Goal: Information Seeking & Learning: Get advice/opinions

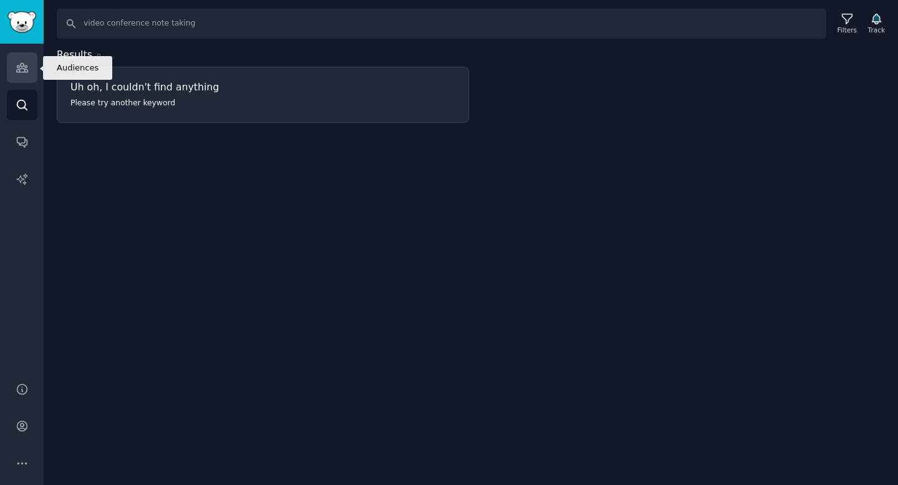
click at [31, 70] on link "Audiences" at bounding box center [22, 67] width 31 height 31
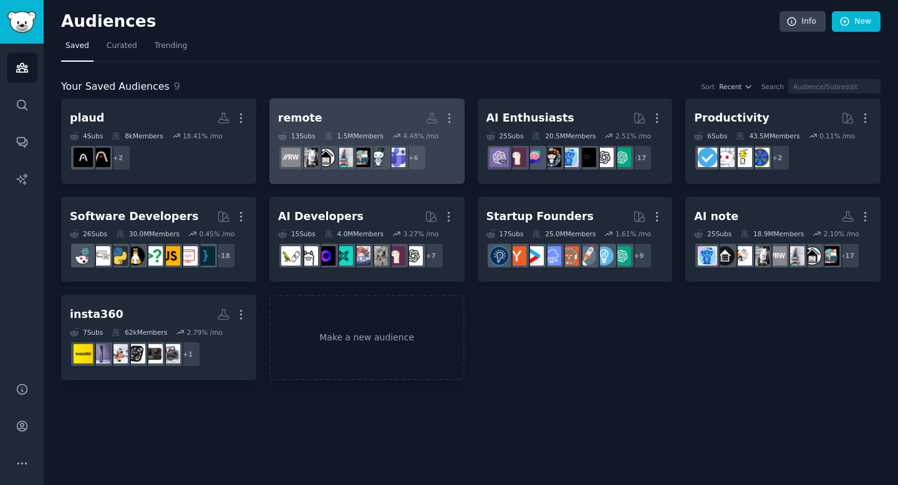
click at [312, 104] on link "remote More 13 Sub s 1.5M Members 4.48 % /mo + 6" at bounding box center [366, 141] width 195 height 85
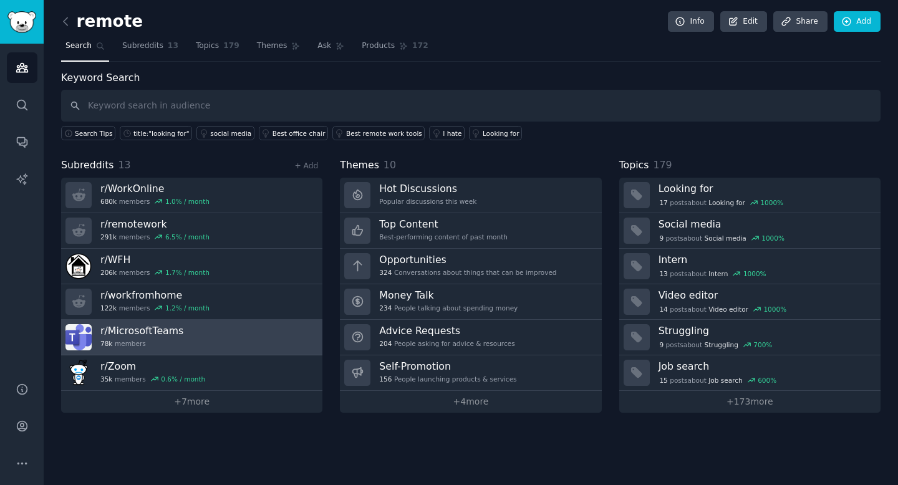
click at [246, 335] on link "r/ MicrosoftTeams 78k members" at bounding box center [191, 338] width 261 height 36
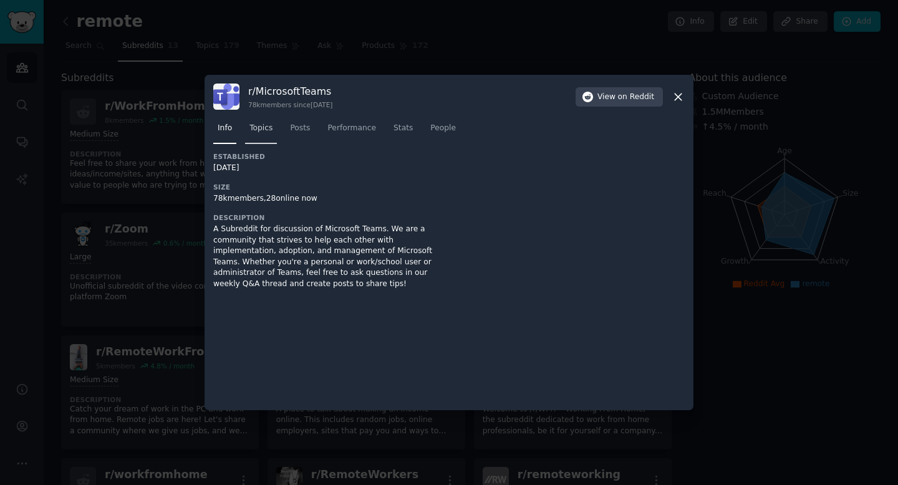
click at [269, 123] on span "Topics" at bounding box center [260, 128] width 23 height 11
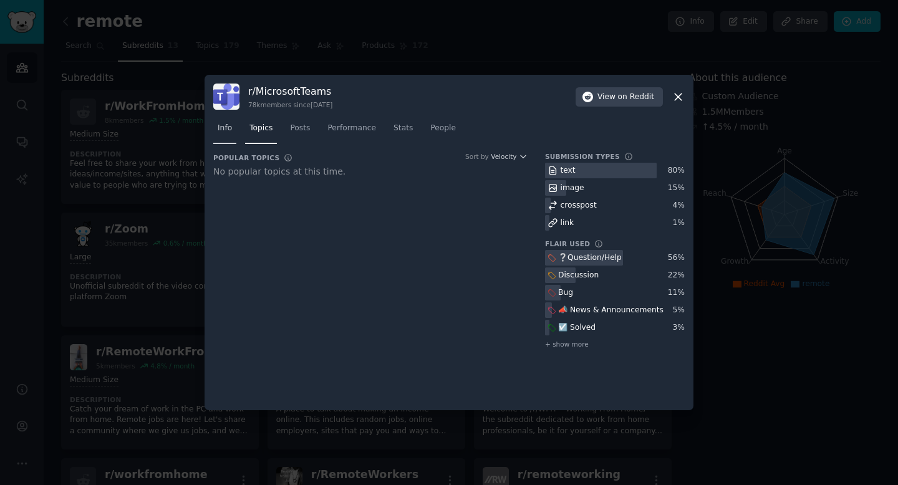
click at [229, 135] on link "Info" at bounding box center [224, 131] width 23 height 26
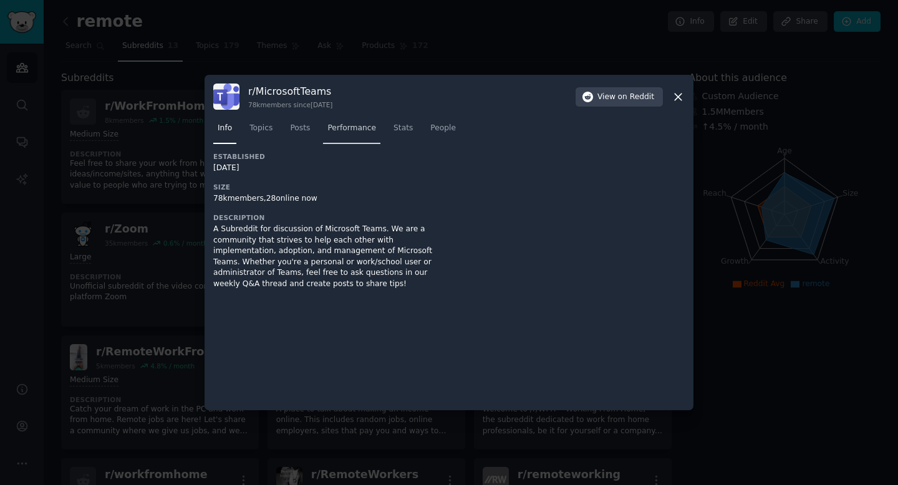
click at [366, 127] on span "Performance" at bounding box center [351, 128] width 49 height 11
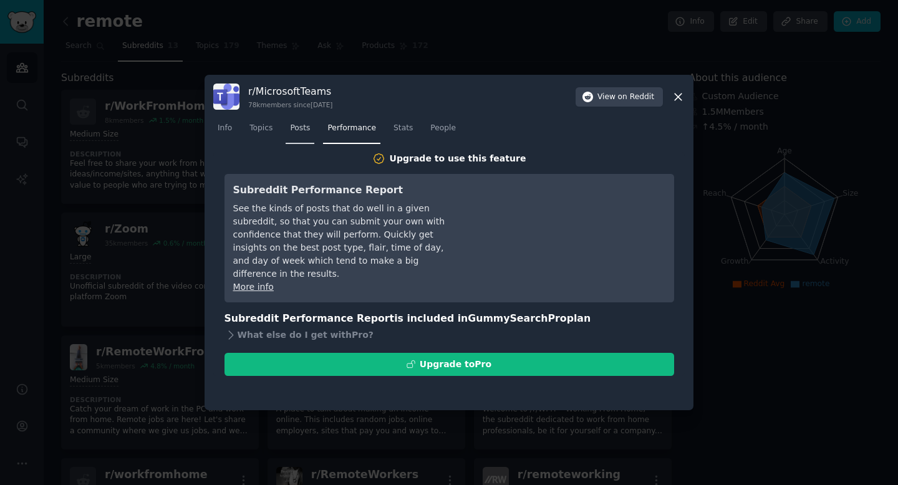
click at [298, 129] on span "Posts" at bounding box center [300, 128] width 20 height 11
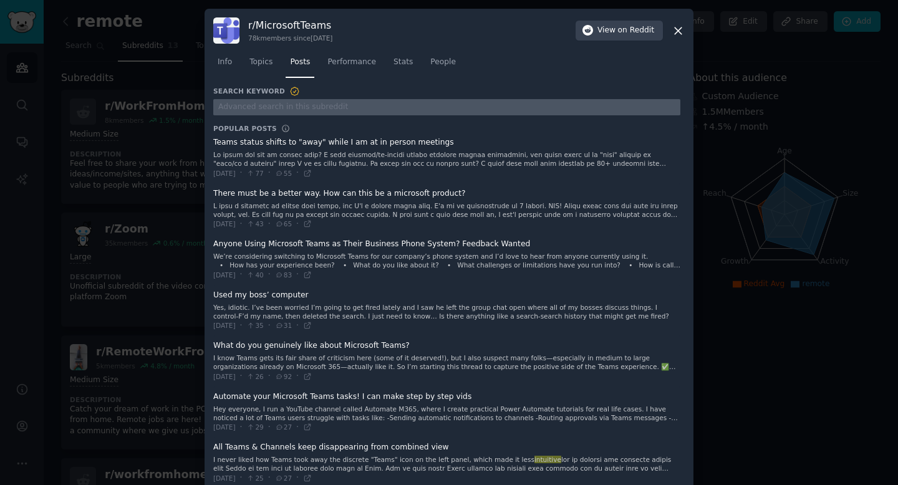
click at [423, 107] on input "text" at bounding box center [446, 107] width 467 height 17
click at [430, 62] on span "People" at bounding box center [443, 62] width 26 height 11
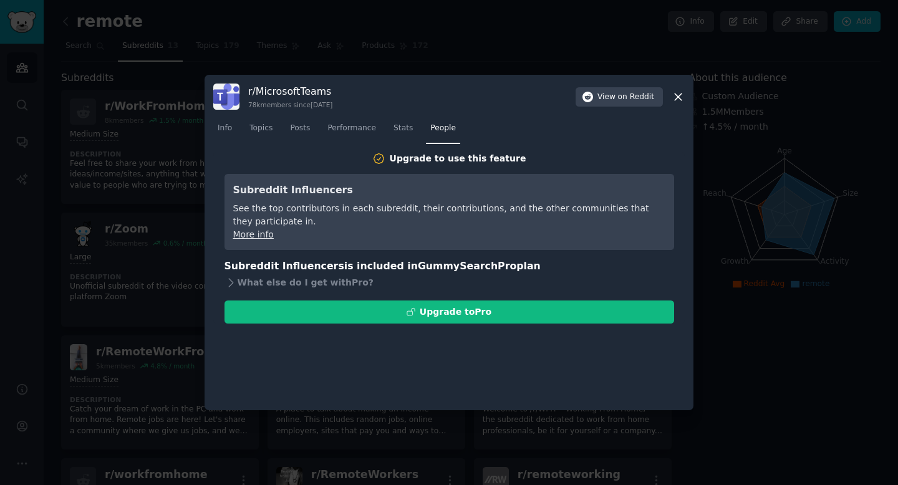
click at [322, 121] on nav "Info Topics Posts Performance Stats People" at bounding box center [448, 131] width 471 height 26
click at [356, 129] on span "Performance" at bounding box center [351, 128] width 49 height 11
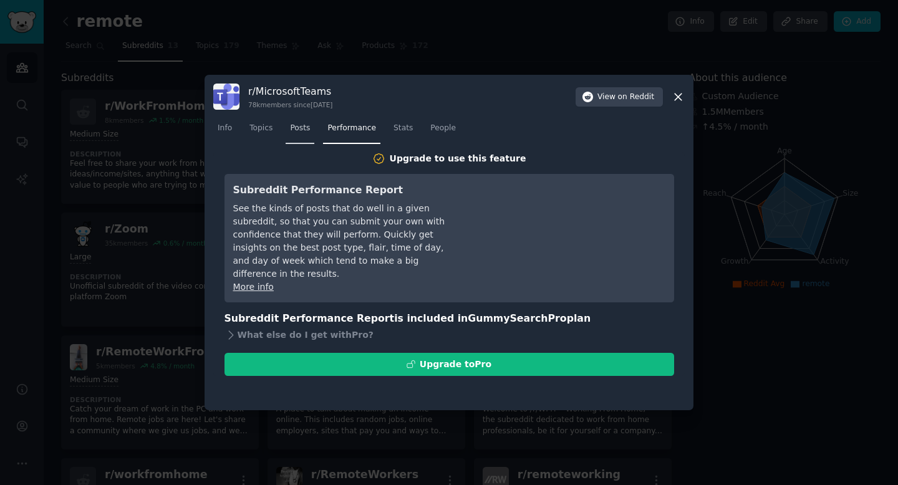
click at [295, 124] on span "Posts" at bounding box center [300, 128] width 20 height 11
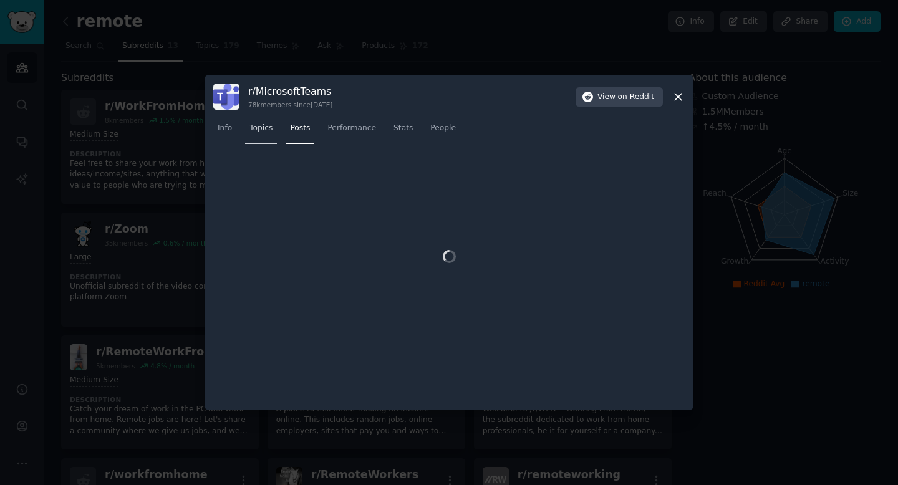
click at [254, 132] on span "Topics" at bounding box center [260, 128] width 23 height 11
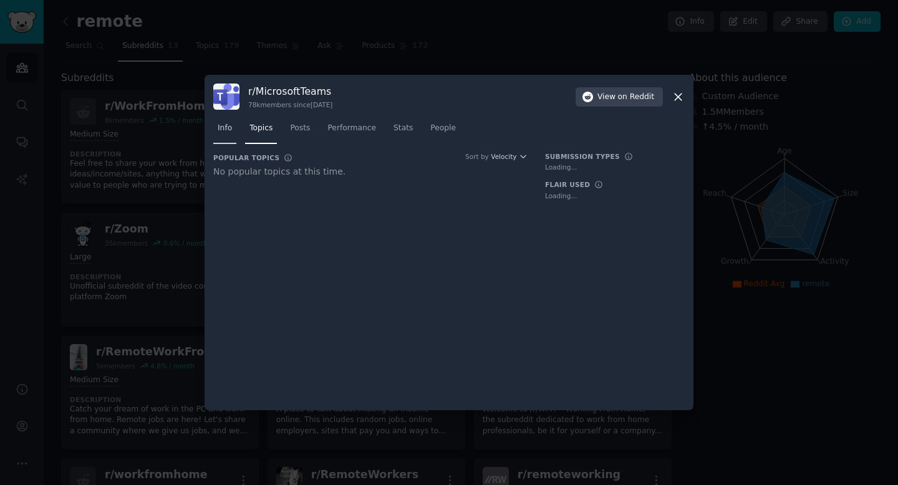
click at [226, 132] on span "Info" at bounding box center [225, 128] width 14 height 11
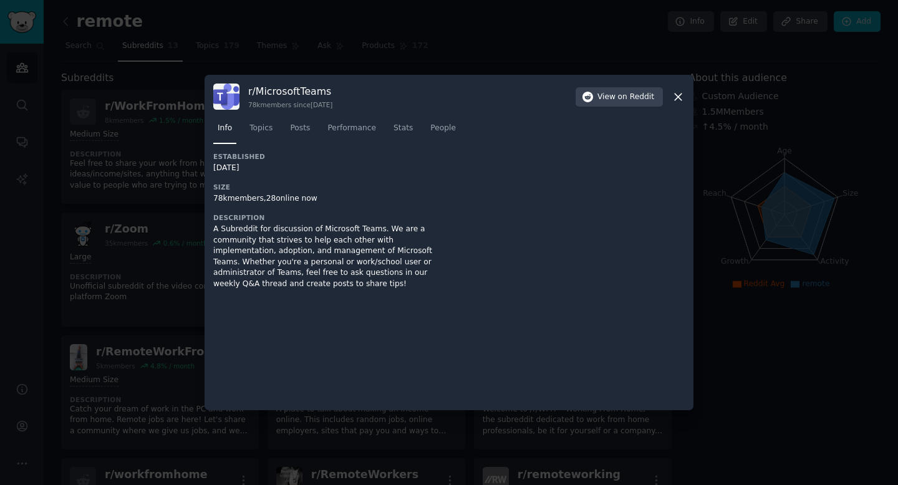
click at [164, 153] on div at bounding box center [449, 242] width 898 height 485
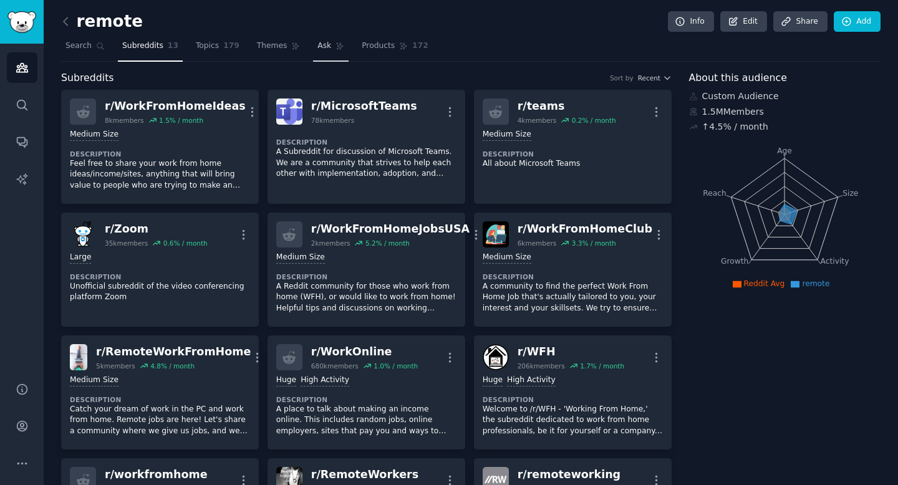
click at [325, 37] on link "Ask" at bounding box center [331, 49] width 36 height 26
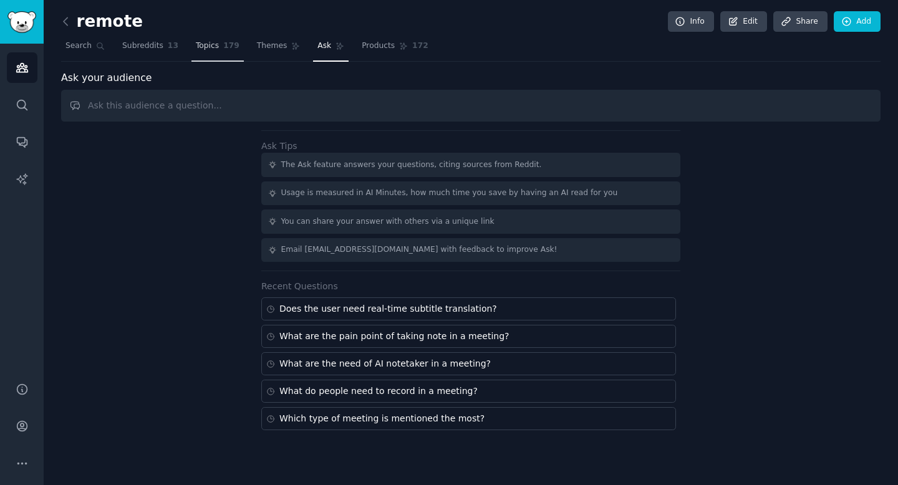
click at [196, 52] on link "Topics 179" at bounding box center [217, 49] width 52 height 26
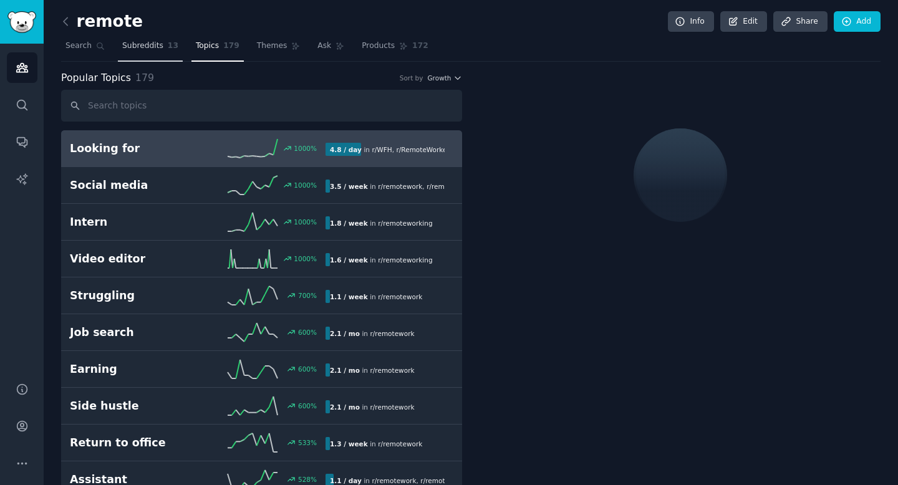
click at [168, 41] on span "13" at bounding box center [173, 46] width 11 height 11
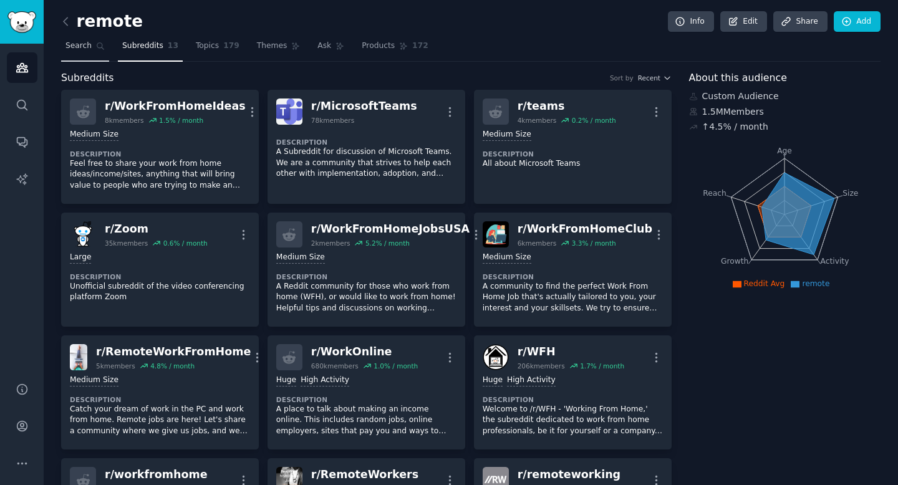
click at [87, 44] on span "Search" at bounding box center [78, 46] width 26 height 11
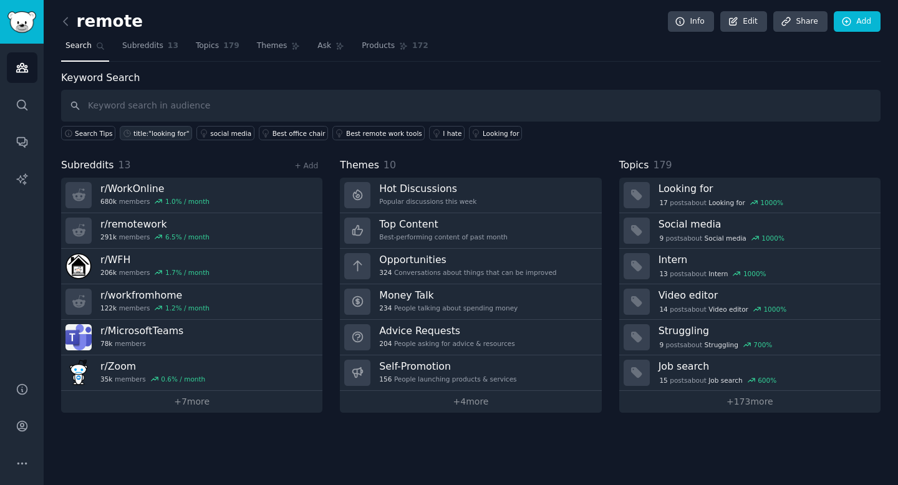
click at [148, 134] on div "title:"looking for"" at bounding box center [161, 133] width 56 height 9
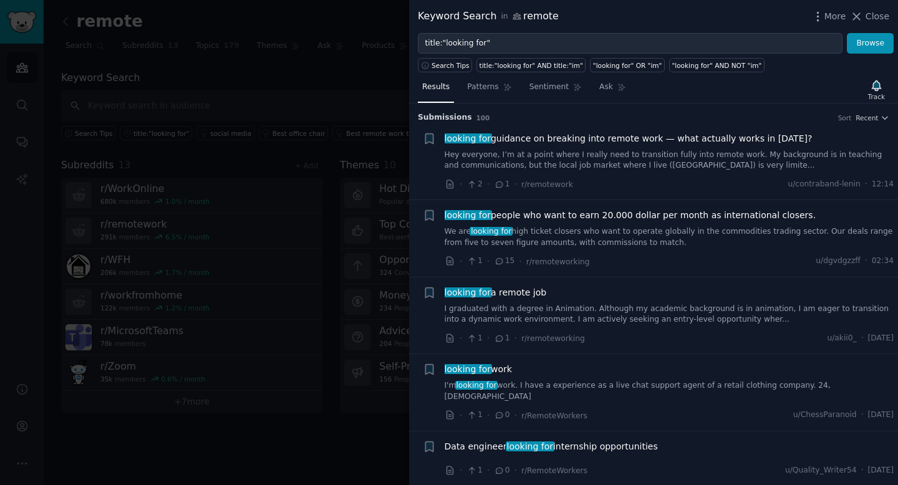
click at [301, 94] on div at bounding box center [449, 242] width 898 height 485
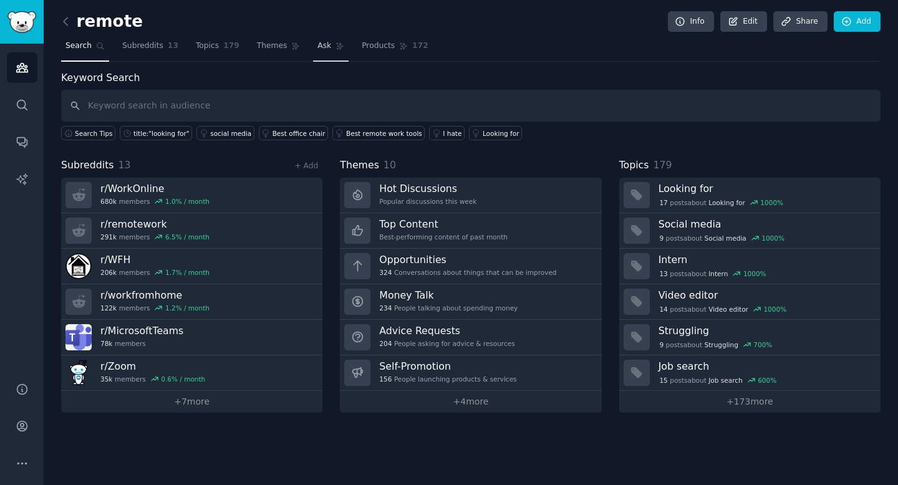
click at [325, 46] on link "Ask" at bounding box center [331, 49] width 36 height 26
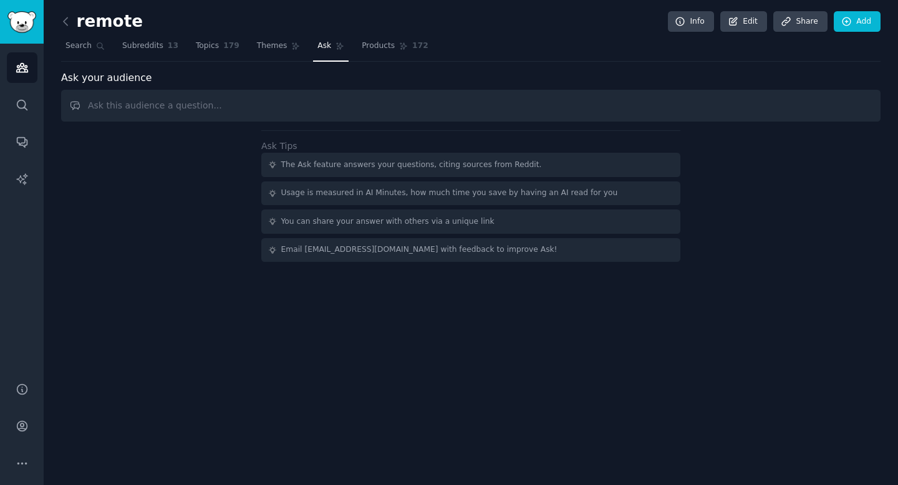
click at [308, 104] on input "text" at bounding box center [470, 106] width 819 height 32
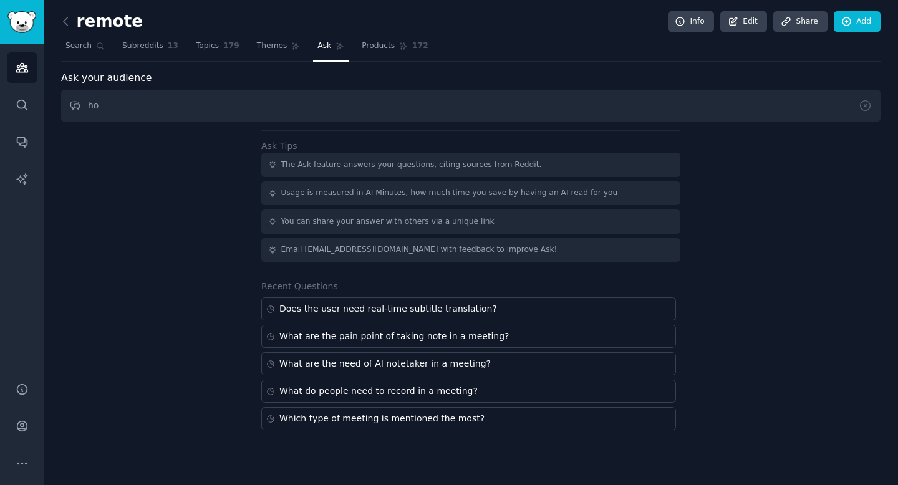
type input "h"
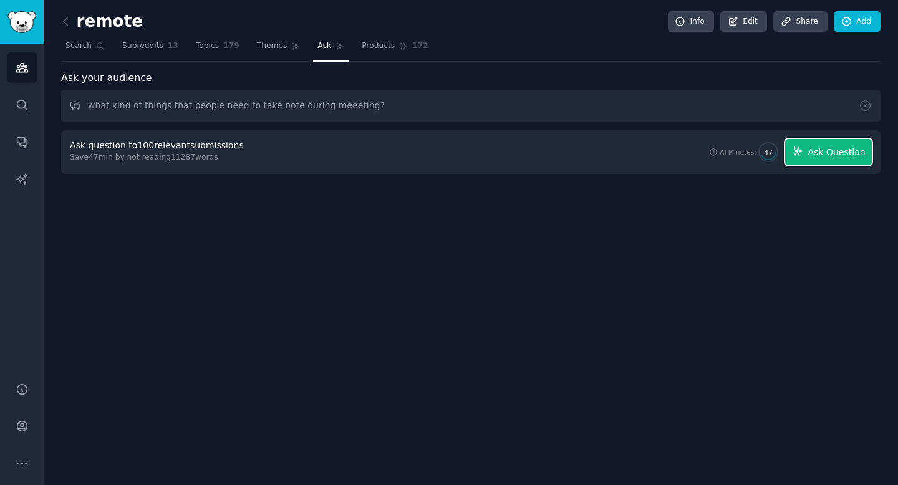
click at [822, 150] on span "Ask Question" at bounding box center [835, 152] width 57 height 13
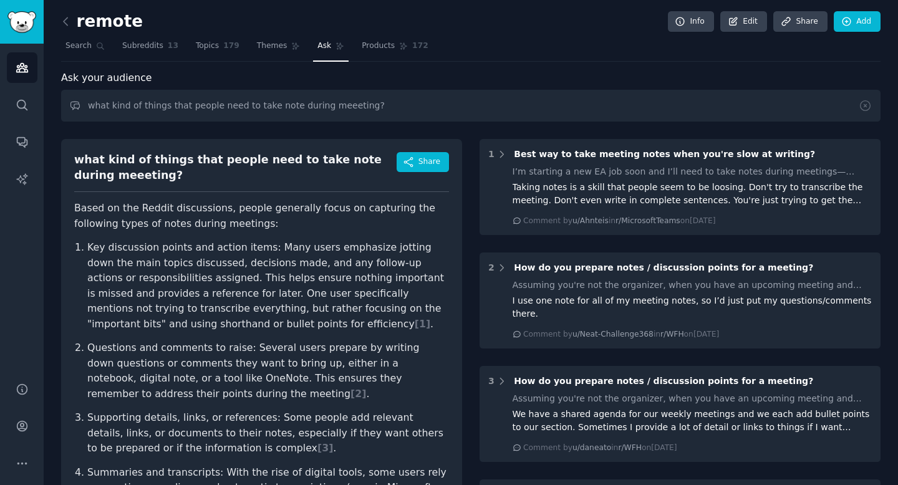
scroll to position [36, 0]
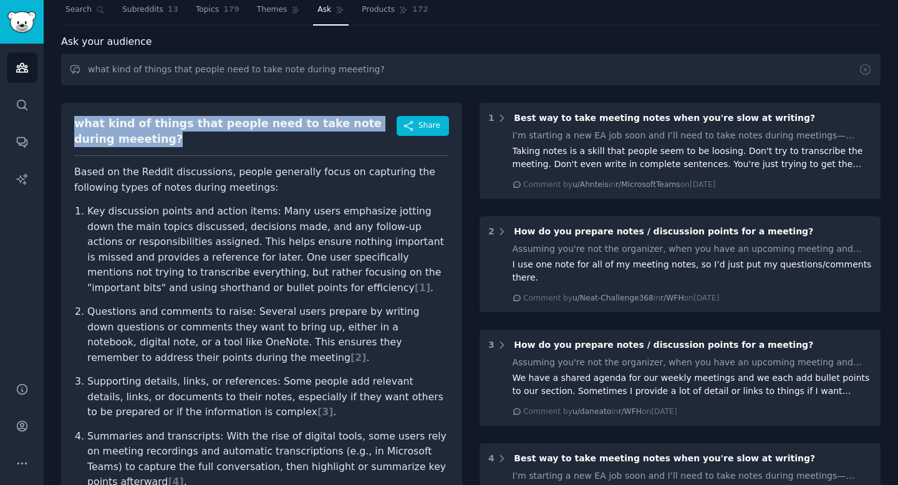
drag, startPoint x: 72, startPoint y: 127, endPoint x: 147, endPoint y: 138, distance: 75.7
click at [147, 138] on div "what kind of things that people need to take note during meeeting? Share Based …" at bounding box center [261, 350] width 401 height 494
copy div "what kind of things that people need to take note during meeeting?"
click at [147, 138] on div "what kind of things that people need to take note during meeeting?" at bounding box center [235, 131] width 322 height 31
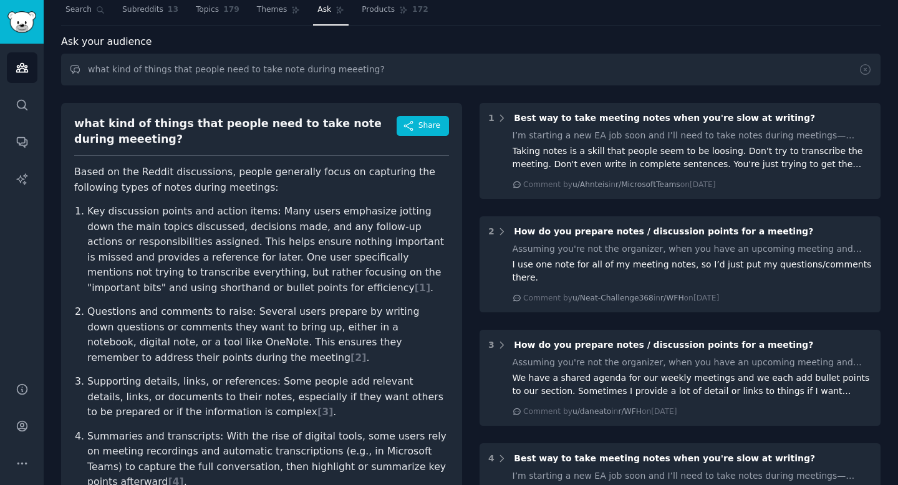
scroll to position [57, 0]
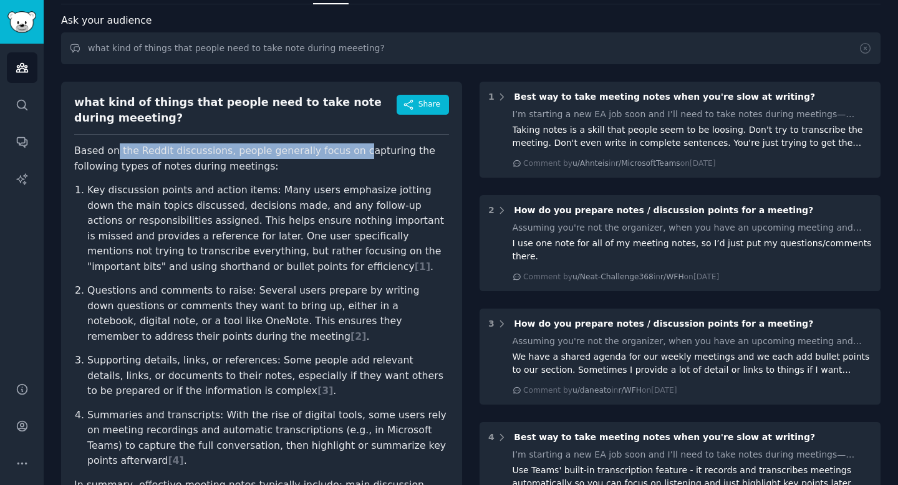
drag, startPoint x: 115, startPoint y: 153, endPoint x: 349, endPoint y: 148, distance: 234.5
click at [349, 148] on p "Based on the Reddit discussions, people generally focus on capturing the follow…" at bounding box center [261, 158] width 375 height 31
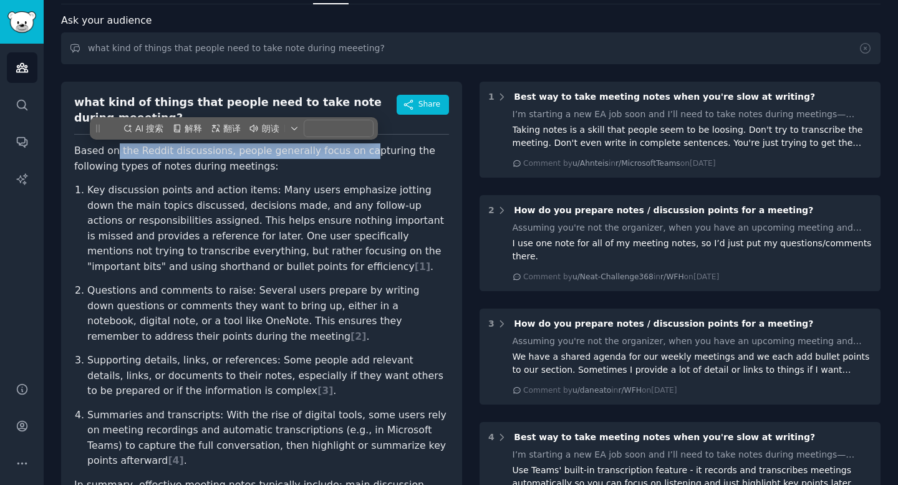
click at [349, 148] on p "Based on the Reddit discussions, people generally focus on capturing the follow…" at bounding box center [261, 158] width 375 height 31
copy p "the Reddit discussions, people generally focus on ca"
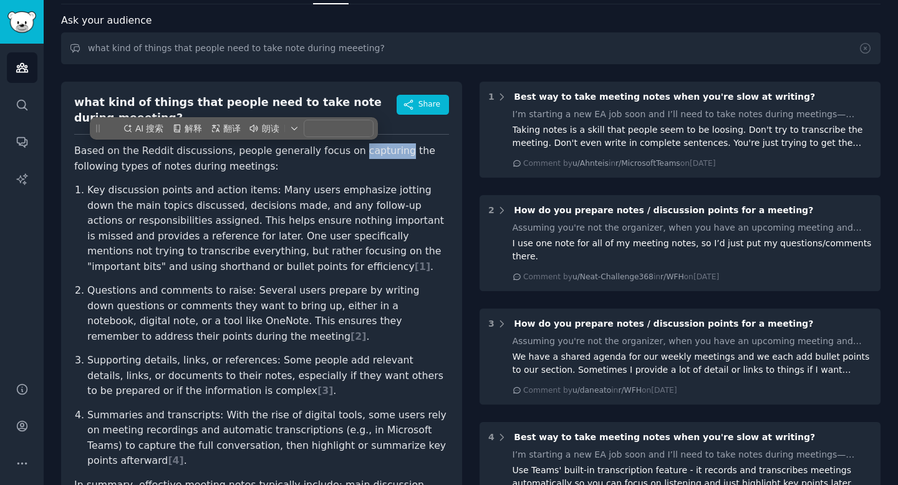
click at [349, 148] on p "Based on the Reddit discussions, people generally focus on capturing the follow…" at bounding box center [261, 158] width 375 height 31
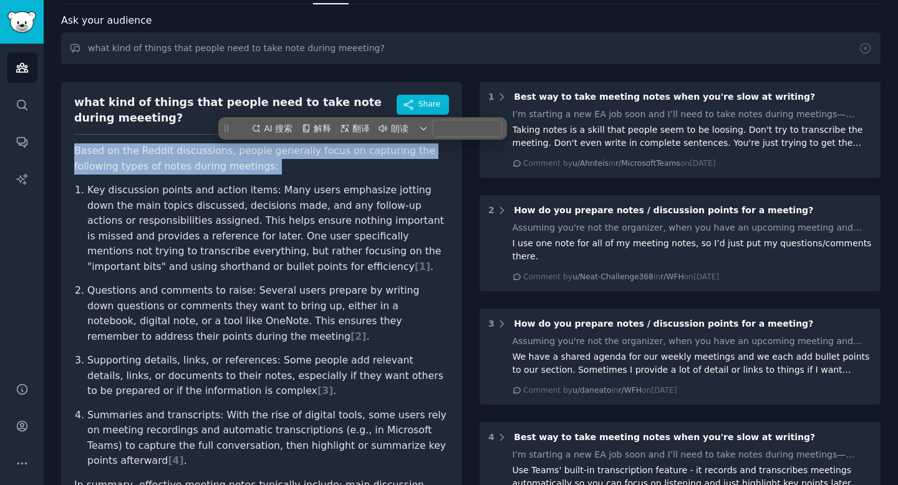
copy p "Based on the Reddit discussions, people generally focus on capturing the follow…"
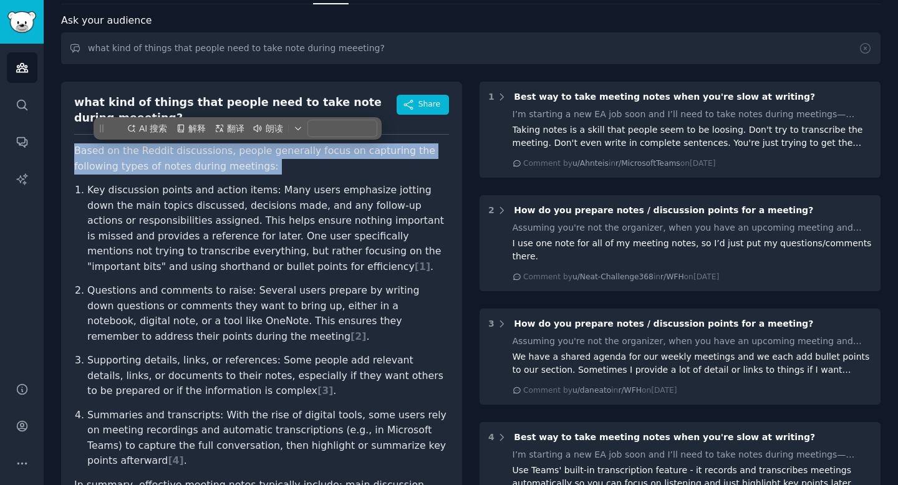
click at [344, 147] on p "Based on the Reddit discussions, people generally focus on capturing the follow…" at bounding box center [261, 158] width 375 height 31
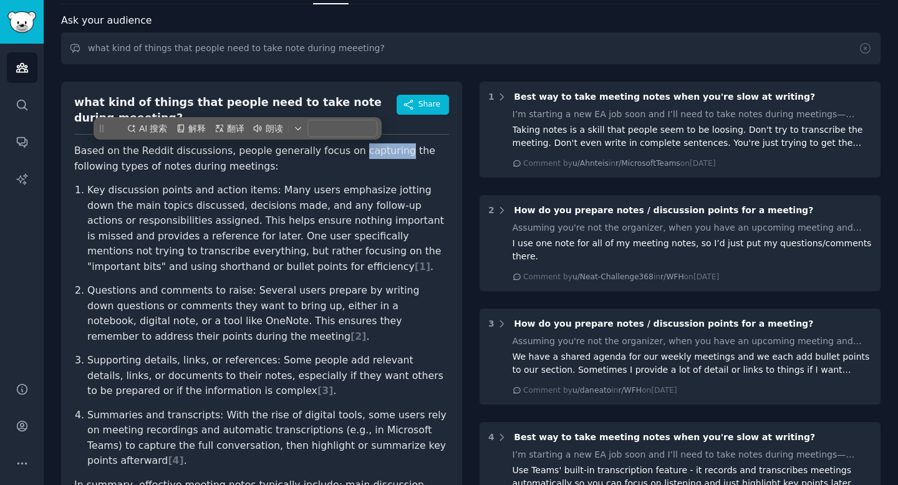
click at [344, 147] on p "Based on the Reddit discussions, people generally focus on capturing the follow…" at bounding box center [261, 158] width 375 height 31
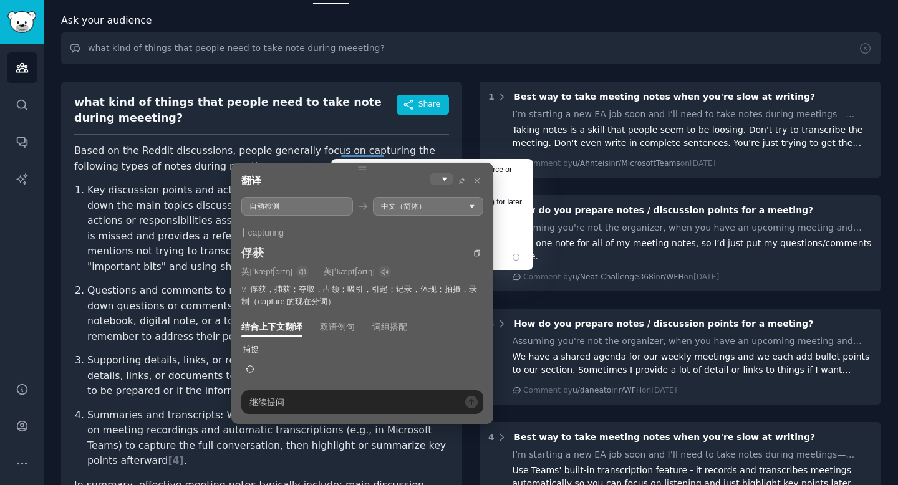
click at [259, 147] on p "Based on the Reddit discussions, people generally focus on capturing the follow…" at bounding box center [261, 158] width 375 height 31
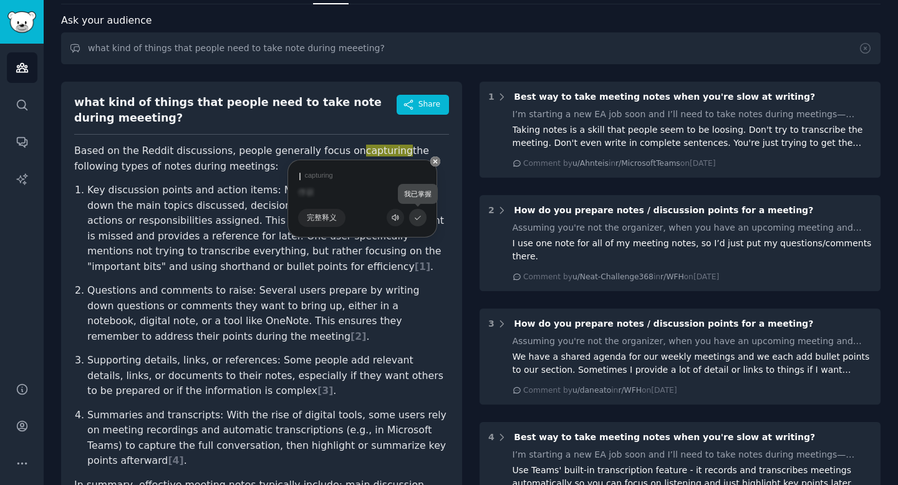
click at [414, 220] on icon at bounding box center [417, 217] width 7 height 7
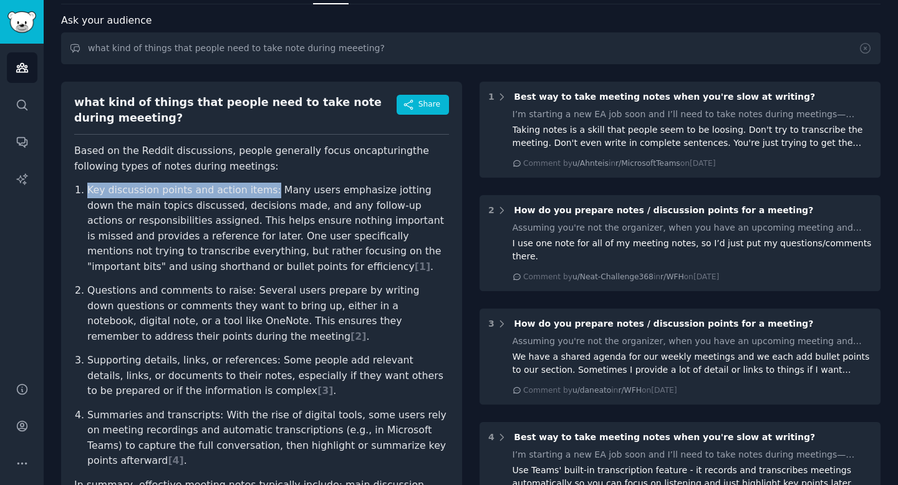
drag, startPoint x: 88, startPoint y: 192, endPoint x: 261, endPoint y: 196, distance: 172.8
click at [261, 196] on p "Key discussion points and action items: Many users emphasize jotting down the m…" at bounding box center [268, 229] width 362 height 92
copy p "Key discussion points and action items:"
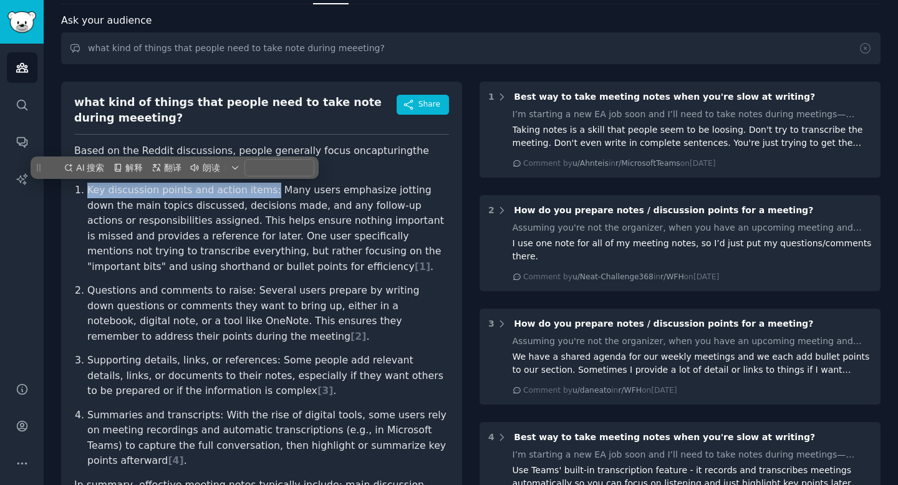
click at [261, 196] on p "Key discussion points and action items: Many users emphasize jotting down the m…" at bounding box center [268, 229] width 362 height 92
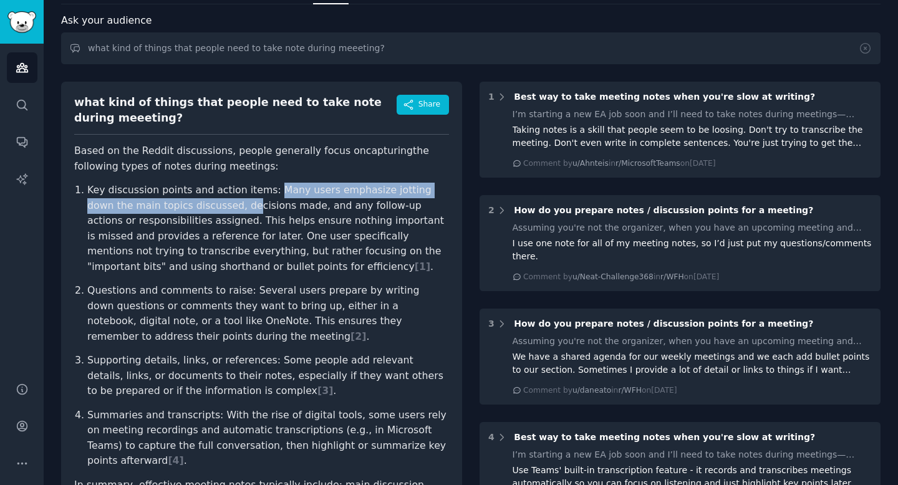
drag, startPoint x: 266, startPoint y: 190, endPoint x: 219, endPoint y: 211, distance: 51.3
click at [219, 211] on p "Key discussion points and action items: Many users emphasize jotting down the m…" at bounding box center [268, 229] width 362 height 92
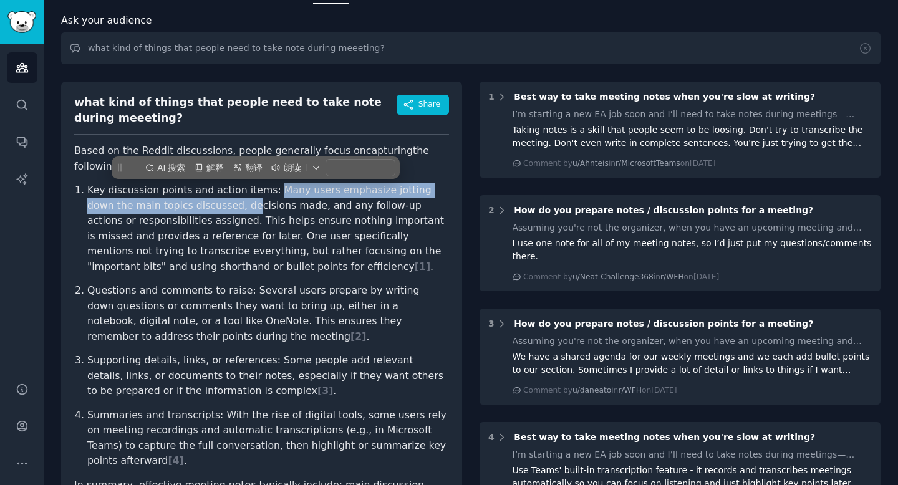
copy p "Many users emphasize jotting down the main topics discussed, de"
click at [219, 211] on p "Key discussion points and action items: Many users emphasize jotting down the m…" at bounding box center [268, 229] width 362 height 92
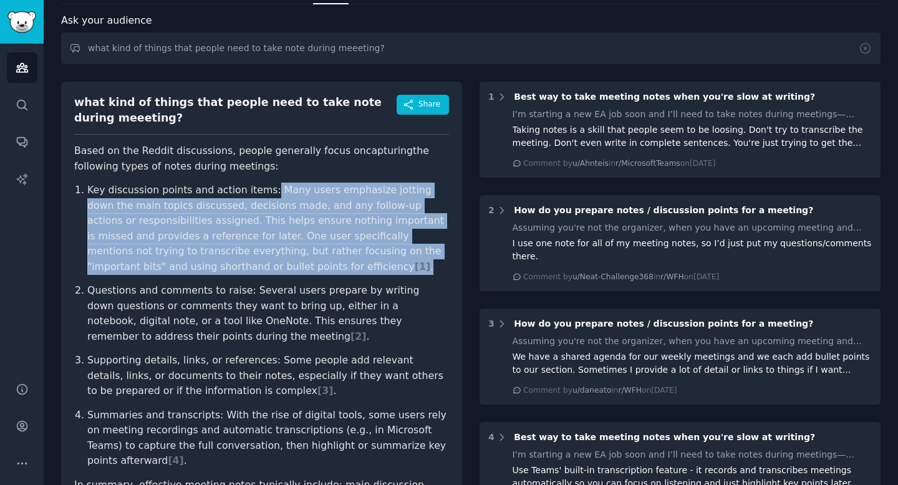
drag, startPoint x: 261, startPoint y: 190, endPoint x: 299, endPoint y: 261, distance: 80.6
click at [299, 262] on p "Key discussion points and action items: Many users emphasize jotting down the m…" at bounding box center [268, 229] width 362 height 92
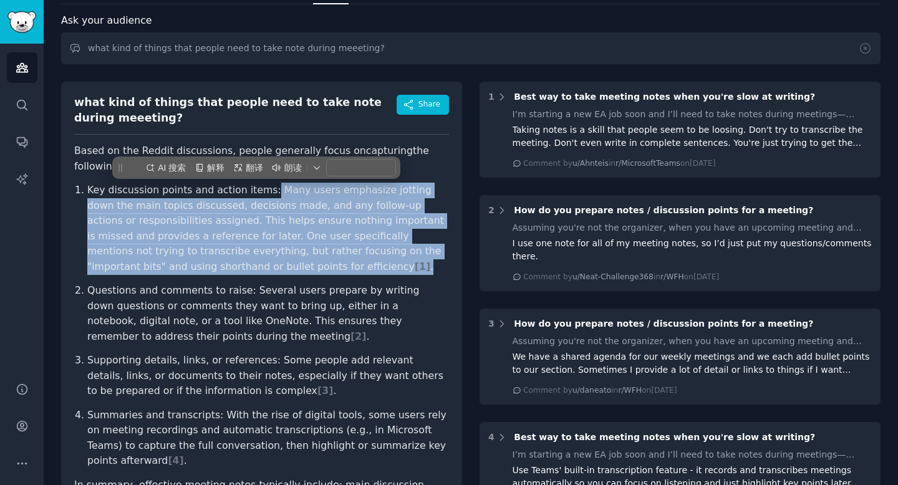
copy p "Many users emphasize jotting down the main topics discussed, decisions made, an…"
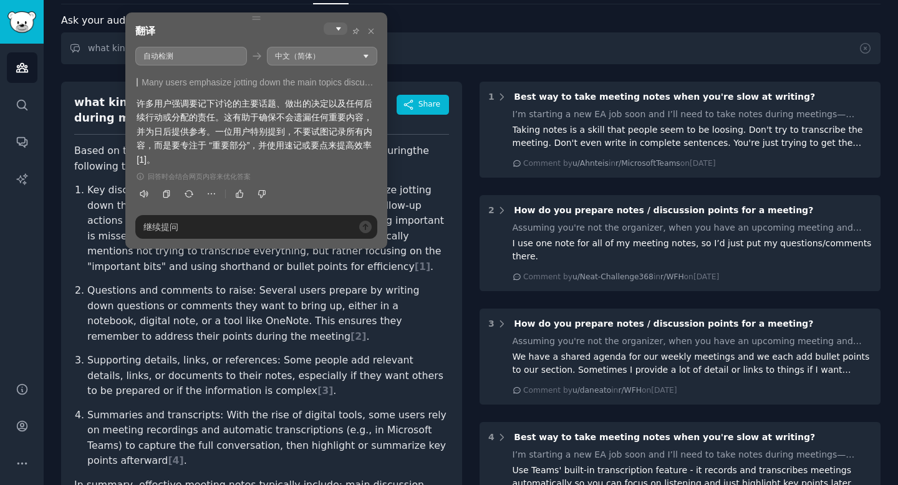
drag, startPoint x: 215, startPoint y: 104, endPoint x: 170, endPoint y: 119, distance: 48.1
click at [170, 119] on div "许多用户强调要记下讨论的主要话题、做出的决定以及任何后续行动或分配的责任。这有助于确保不会遗漏任何重要内容，并为日后提供参考。一位用户特别提到，不要试图记录所…" at bounding box center [256, 132] width 239 height 70
click at [94, 178] on article "Based on the Reddit discussions, people generally focus on capturing the follow…" at bounding box center [261, 348] width 375 height 410
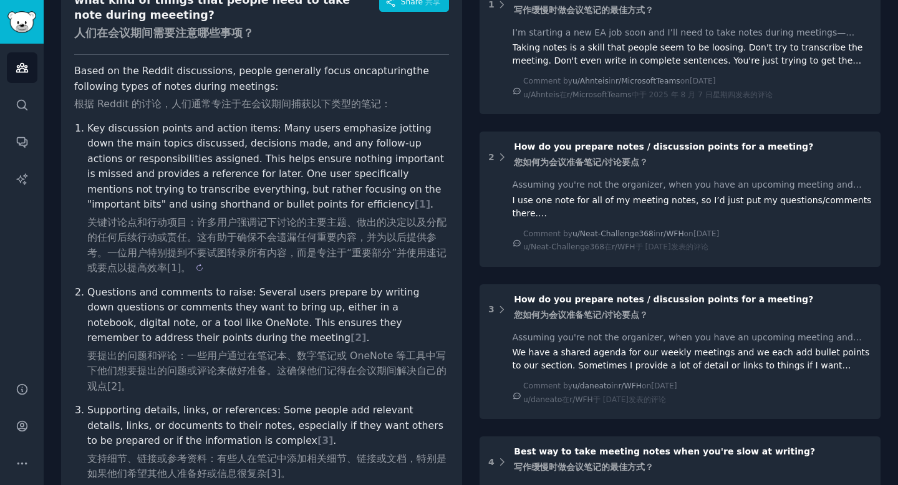
scroll to position [184, 0]
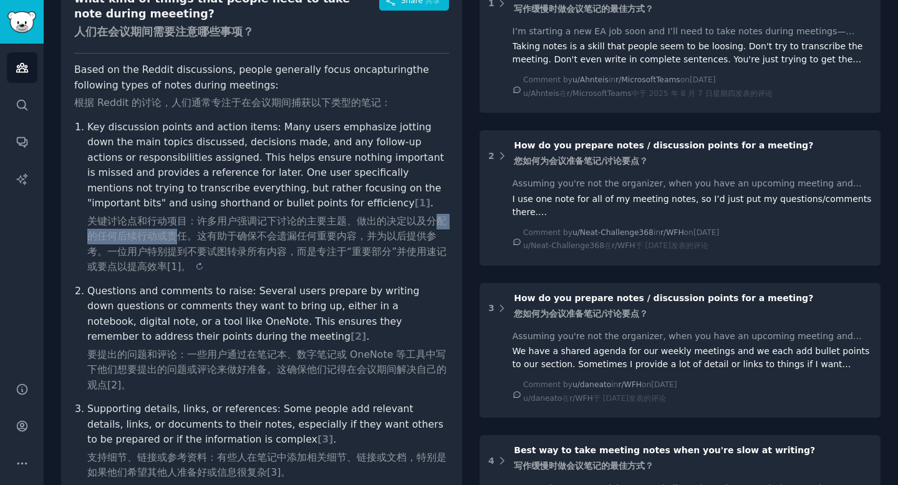
drag, startPoint x: 89, startPoint y: 237, endPoint x: 188, endPoint y: 238, distance: 99.1
click at [188, 238] on sider-trans-text "关键讨论点和行动项目：许多用户强调记下讨论的主要主题、做出的决定以及分配的任何后续行动或责任。这有助于确保不会遗漏任何重要内容，并为以后提供参考。一位用户特别…" at bounding box center [266, 244] width 359 height 58
copy sider-trans-text "配的任何后续行动或责"
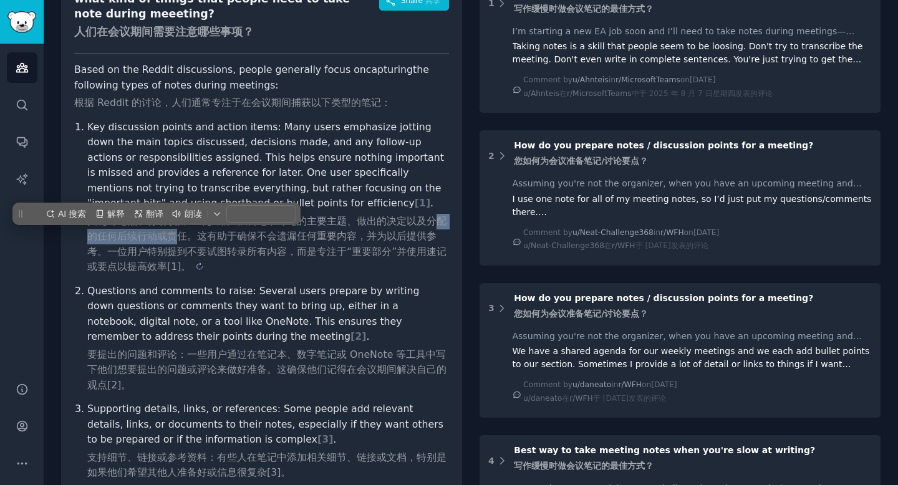
click at [188, 238] on sider-trans-text "关键讨论点和行动项目：许多用户强调记下讨论的主要主题、做出的决定以及分配的任何后续行动或责任。这有助于确保不会遗漏任何重要内容，并为以后提供参考。一位用户特别…" at bounding box center [266, 244] width 359 height 58
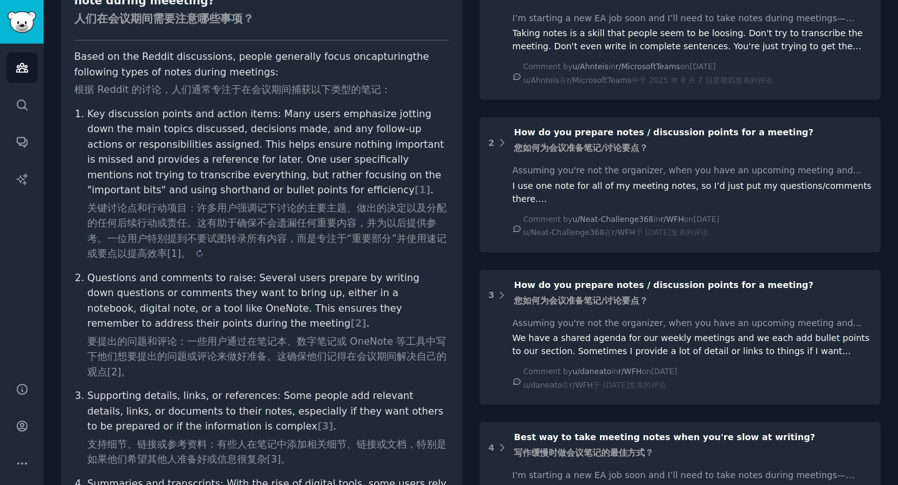
scroll to position [199, 0]
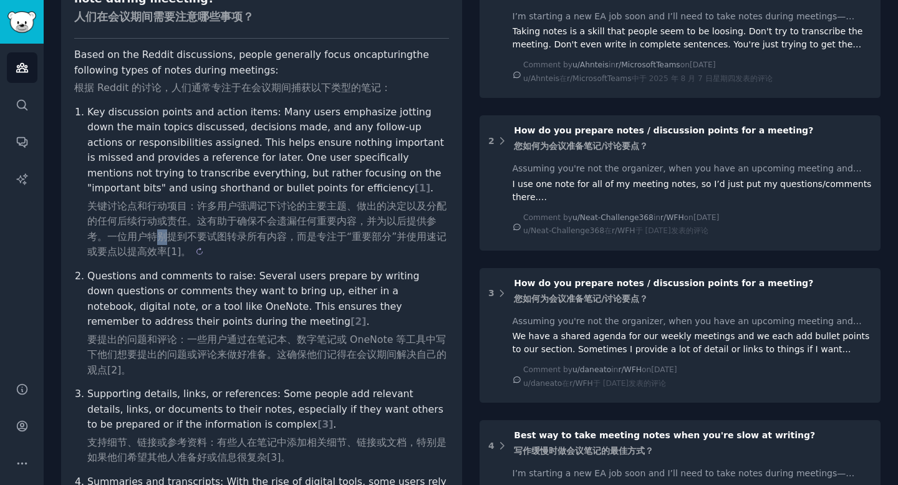
drag, startPoint x: 170, startPoint y: 236, endPoint x: 180, endPoint y: 236, distance: 10.0
click at [180, 236] on sider-trans-text "关键讨论点和行动项目：许多用户强调记下讨论的主要主题、做出的决定以及分配的任何后续行动或责任。这有助于确保不会遗漏任何重要内容，并为以后提供参考。一位用户特别…" at bounding box center [266, 229] width 359 height 58
copy sider-trans-text "别"
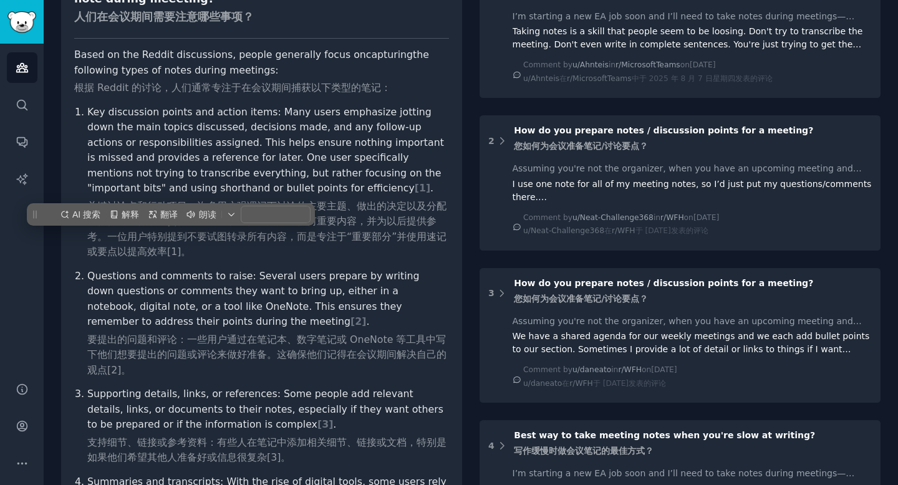
click at [287, 179] on p "Key discussion points and action items: Many users emphasize jotting down the m…" at bounding box center [268, 182] width 362 height 155
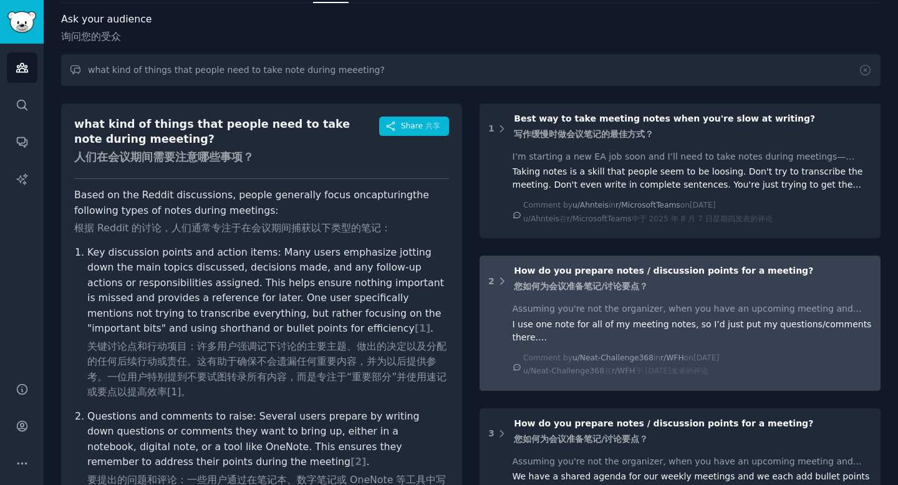
scroll to position [45, 0]
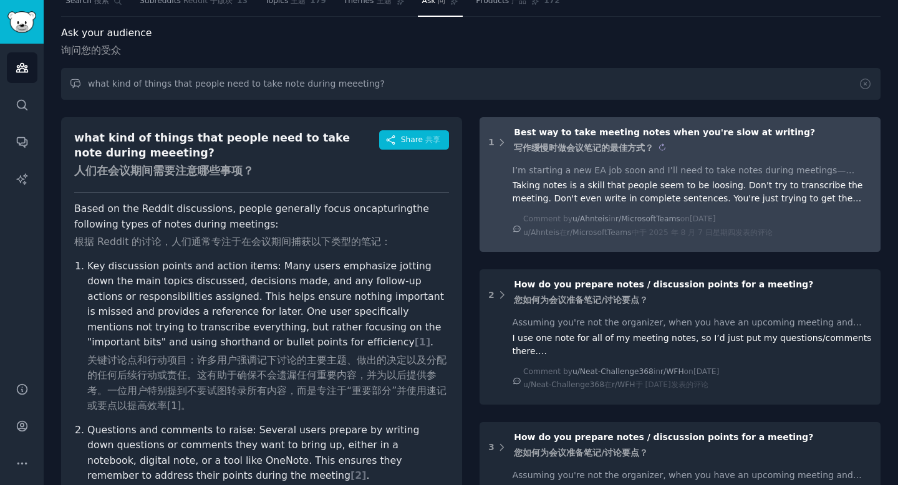
click at [534, 143] on sider-trans-text "写作缓慢时做会议笔记的最佳方式？" at bounding box center [584, 148] width 140 height 10
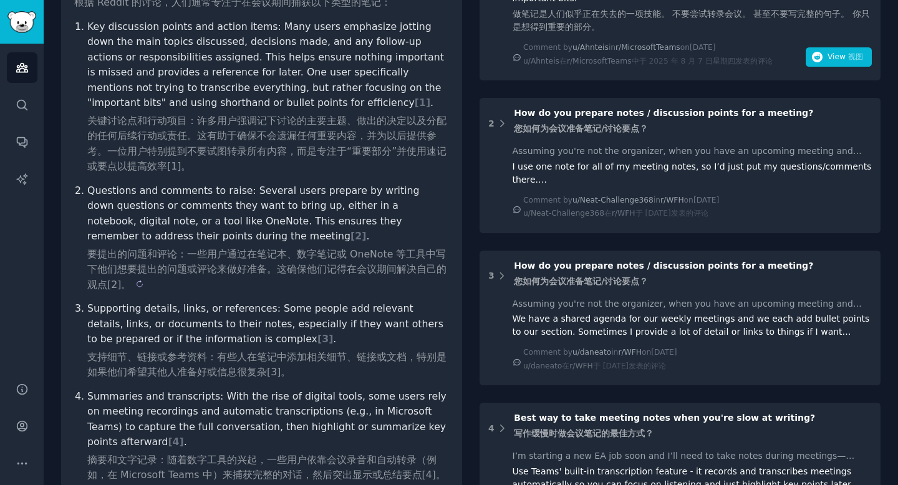
scroll to position [285, 0]
drag, startPoint x: 109, startPoint y: 268, endPoint x: 263, endPoint y: 267, distance: 154.0
click at [263, 268] on sider-trans-text "要提出的问题和评论：一些用户通过在笔记本、数字笔记或 OneNote 等工具中写下他们想要提出的问题或评论来做好准备。这确保他们记得在会议期间解决自己的观点[…" at bounding box center [266, 269] width 359 height 42
copy sider-trans-text "们想要提出的问题或评论来做好准备"
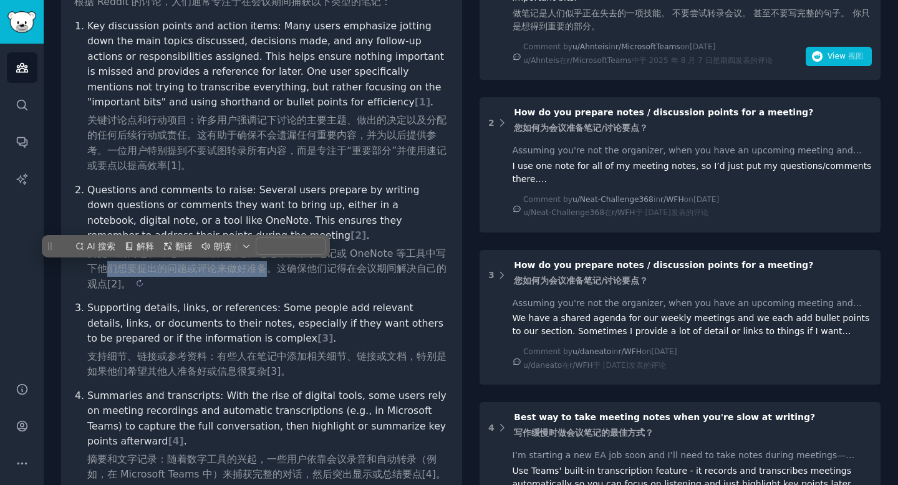
click at [263, 267] on sider-trans-text "要提出的问题和评论：一些用户通过在笔记本、数字笔记或 OneNote 等工具中写下他们想要提出的问题或评论来做好准备。这确保他们记得在会议期间解决自己的观点[…" at bounding box center [266, 269] width 359 height 42
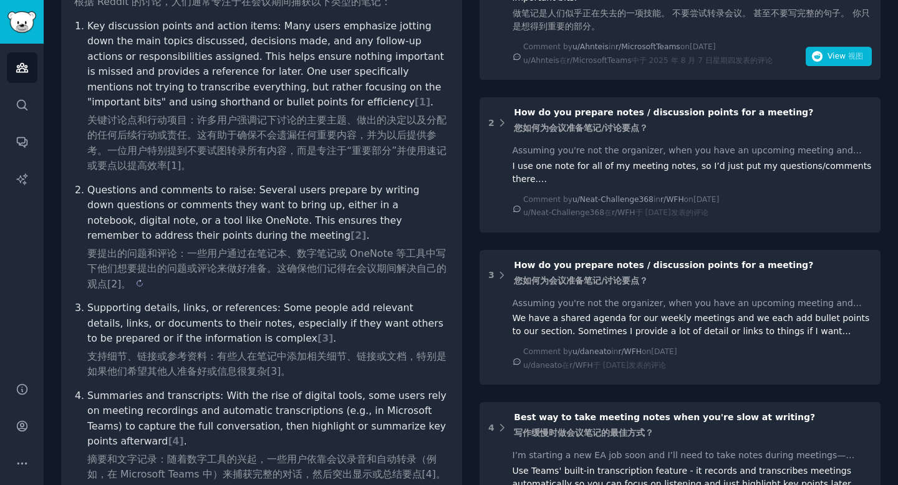
click at [263, 267] on sider-trans-text "要提出的问题和评论：一些用户通过在笔记本、数字笔记或 OneNote 等工具中写下他们想要提出的问题或评论来做好准备。这确保他们记得在会议期间解决自己的观点[…" at bounding box center [266, 269] width 359 height 42
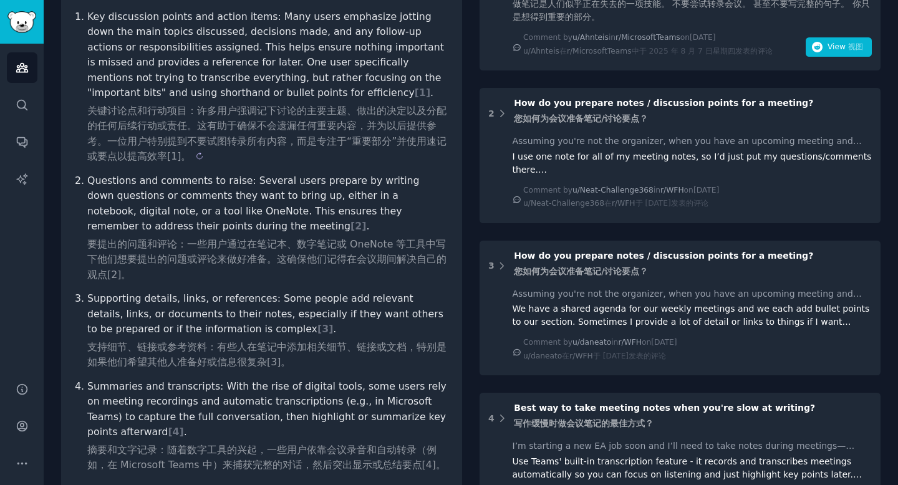
scroll to position [220, 0]
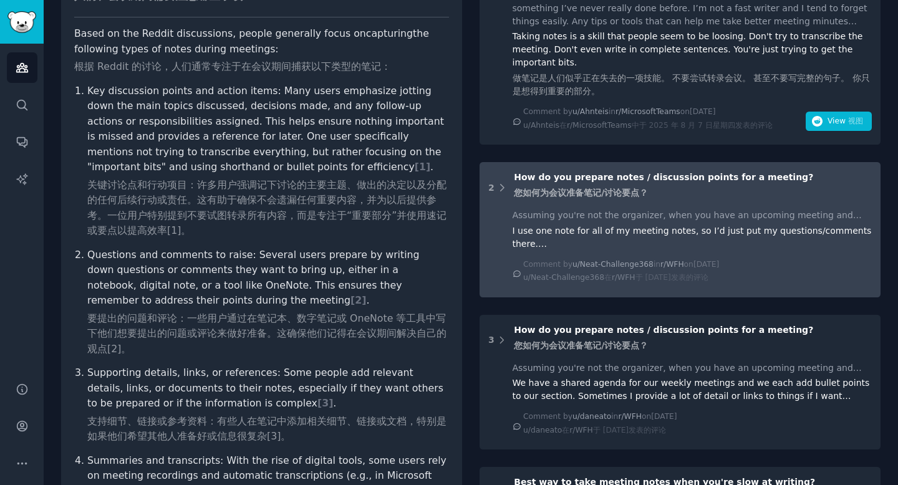
click at [516, 209] on div "Assuming you're not the organizer, when you have an upcoming meeting and there …" at bounding box center [693, 215] width 360 height 13
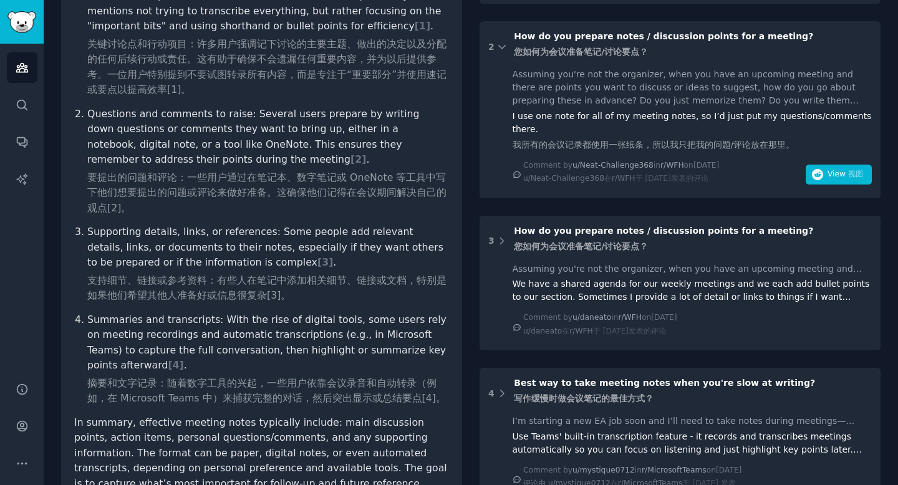
scroll to position [512, 0]
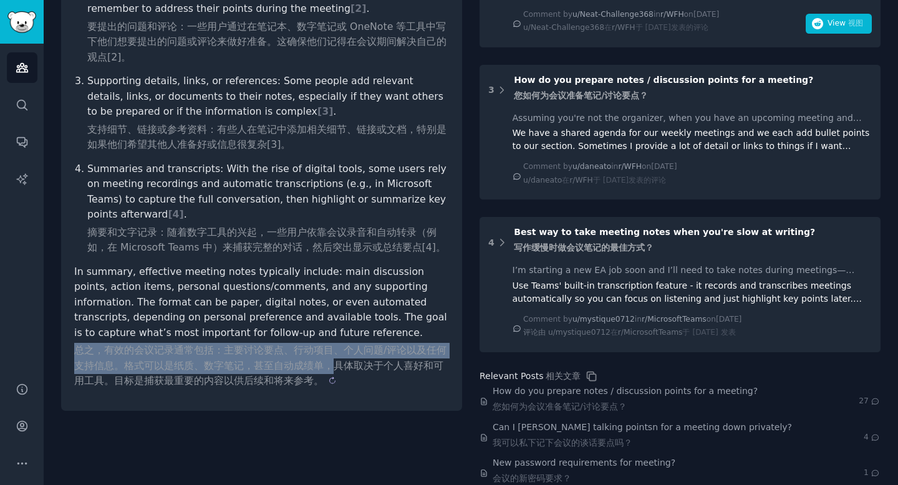
drag, startPoint x: 79, startPoint y: 354, endPoint x: 335, endPoint y: 365, distance: 256.5
click at [335, 365] on sider-trans-text "总之，有效的会议记录通常包括：主要讨论要点、行动项目、个人问题/评论以及任何支持信息。格式可以是纸质、数字笔记，甚至自动成绩单，具体取决于个人喜好和可用工具。…" at bounding box center [260, 365] width 372 height 42
copy sider-trans-text "总之，有效的会议记录通常包括：主要讨论要点、行动项目、个人问题/评论以及任何支持信息。格式可以是纸质、数字笔记，甚至自动成绩单，"
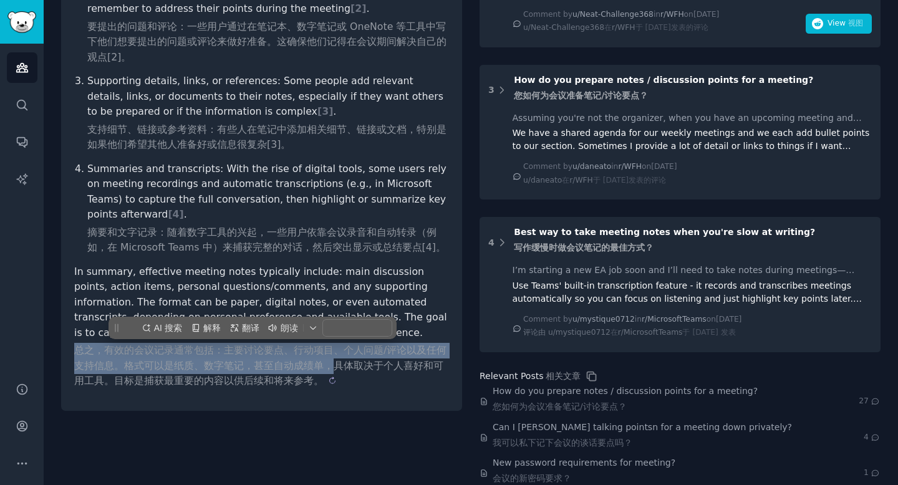
click at [335, 365] on sider-trans-text "总之，有效的会议记录通常包括：主要讨论要点、行动项目、个人问题/评论以及任何支持信息。格式可以是纸质、数字笔记，甚至自动成绩单，具体取决于个人喜好和可用工具。…" at bounding box center [260, 365] width 372 height 42
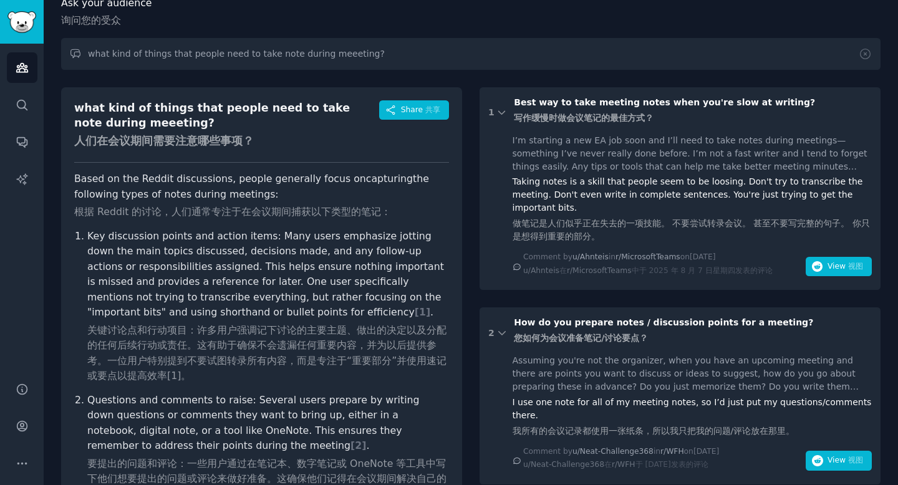
scroll to position [0, 0]
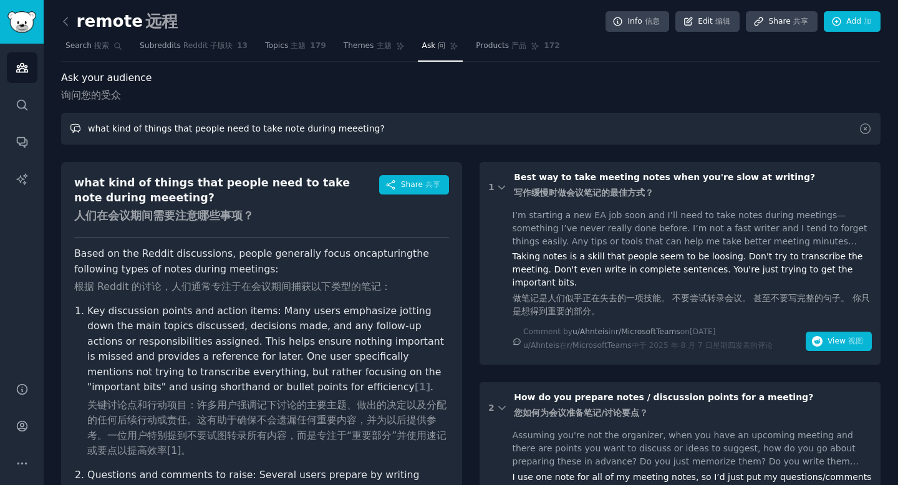
click at [378, 129] on input "what kind of things that people need to take note during meeeting?" at bounding box center [470, 129] width 819 height 32
drag, startPoint x: 90, startPoint y: 128, endPoint x: 134, endPoint y: 130, distance: 43.7
click at [131, 130] on input "what kind of things that people need to take note during meeeting?" at bounding box center [470, 129] width 819 height 32
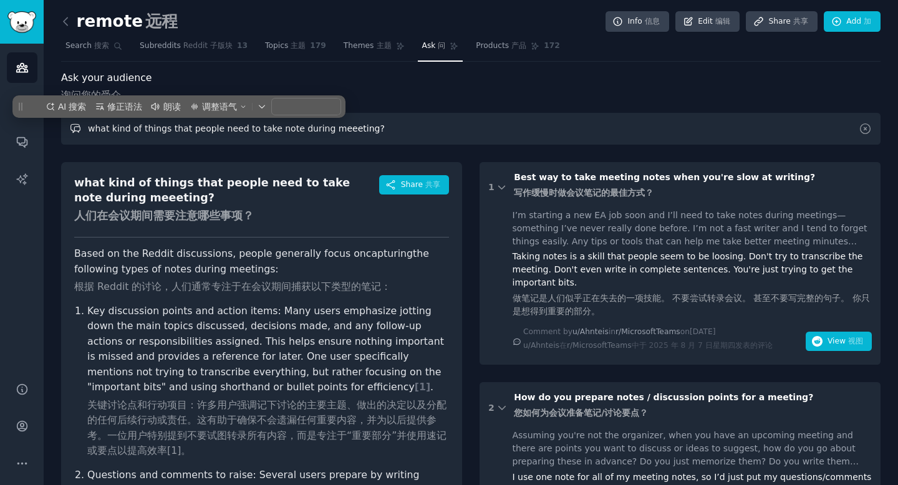
click at [134, 130] on input "what kind of things that people need to take note during meeeting?" at bounding box center [470, 129] width 819 height 32
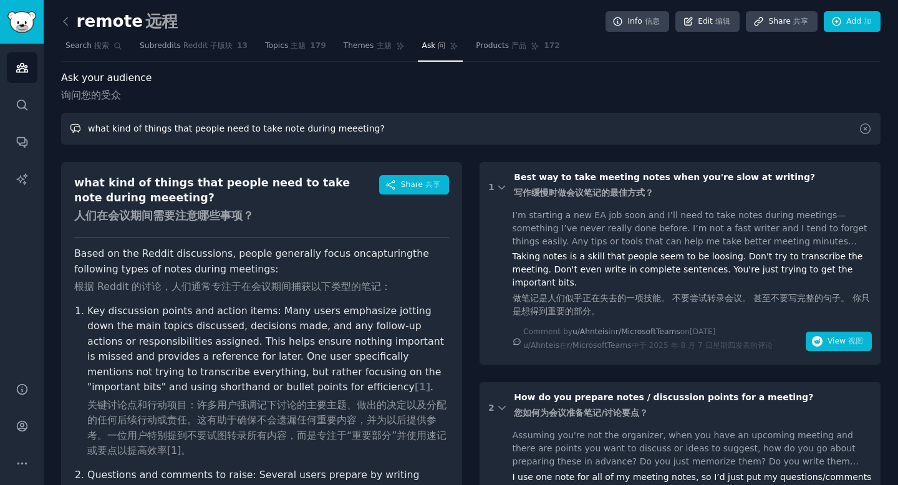
click at [163, 130] on input "what kind of things that people need to take note during meeeting?" at bounding box center [470, 129] width 819 height 32
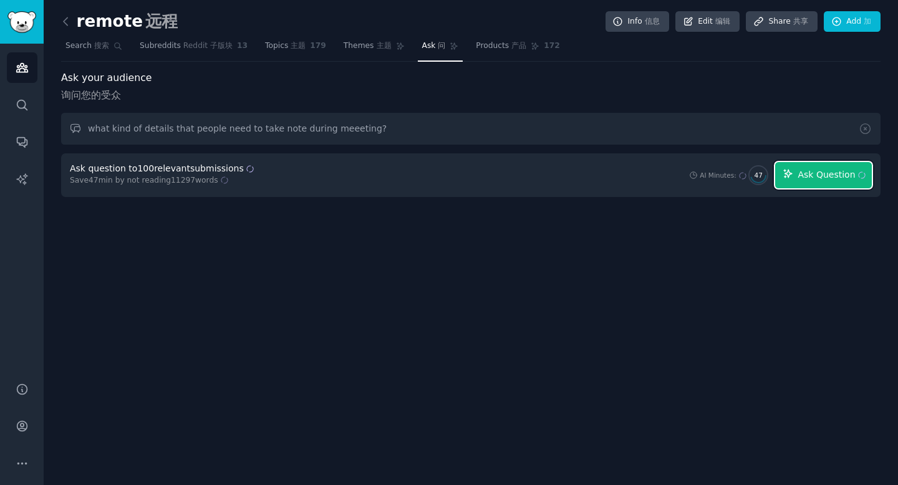
click at [818, 178] on span "Ask Question" at bounding box center [830, 174] width 67 height 13
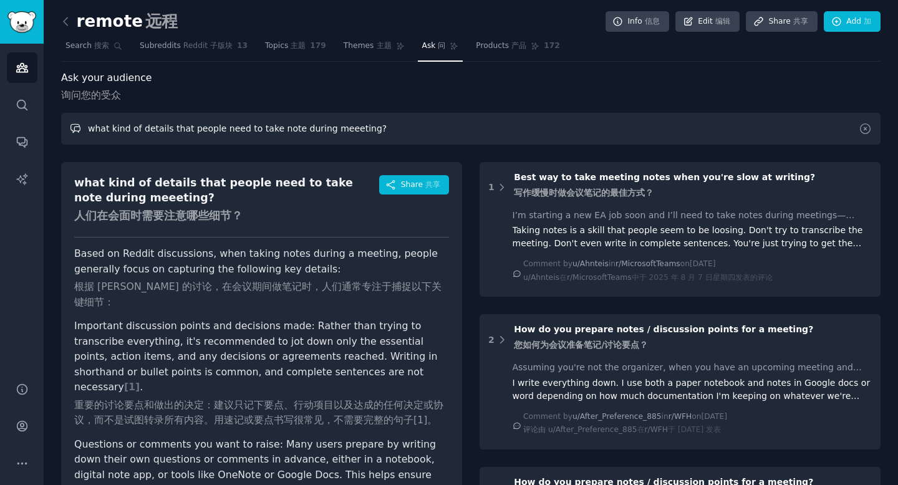
click at [302, 132] on input "what kind of details that people need to take note during meeeting?" at bounding box center [470, 129] width 819 height 32
click at [318, 132] on input "what kind of details that people need to take note during meeeting?" at bounding box center [470, 129] width 819 height 32
click at [337, 126] on input "what kind of details that people need to take note in sales meeeting?" at bounding box center [470, 129] width 819 height 32
type input "what kind of details that people need to take note in sales meeting?"
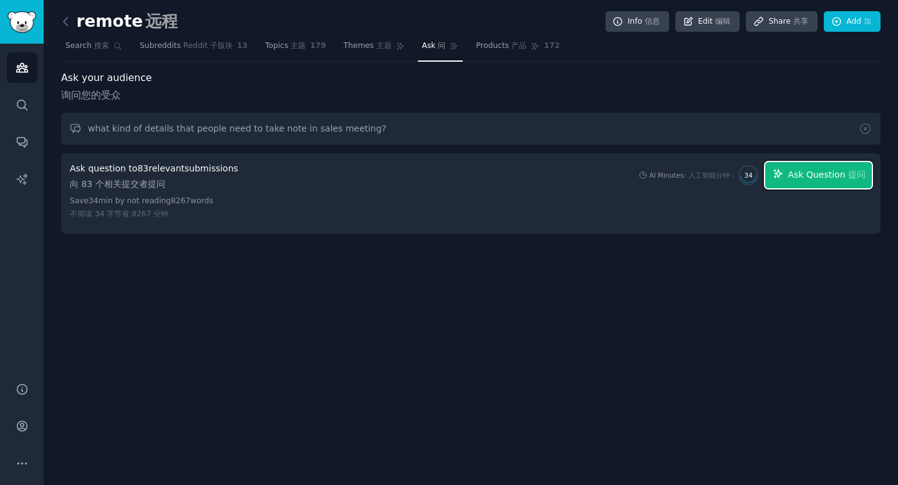
click at [793, 175] on span "Ask Question 提问" at bounding box center [826, 174] width 77 height 13
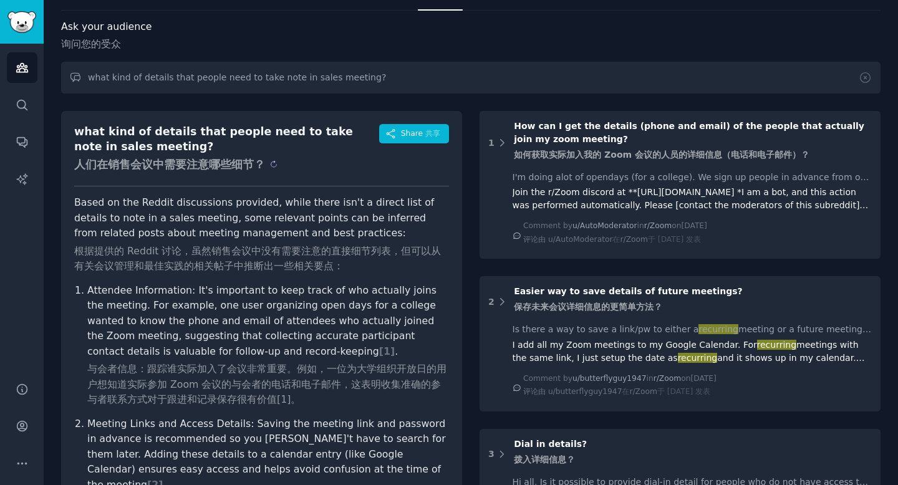
scroll to position [59, 0]
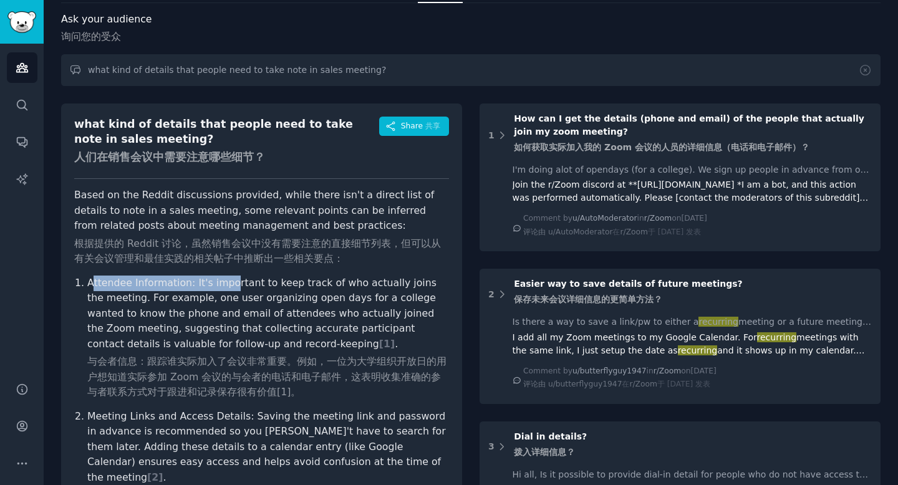
drag, startPoint x: 91, startPoint y: 282, endPoint x: 224, endPoint y: 282, distance: 132.8
click at [224, 282] on p "Attendee Information: It's important to keep track of who actually joins the me…" at bounding box center [268, 338] width 362 height 125
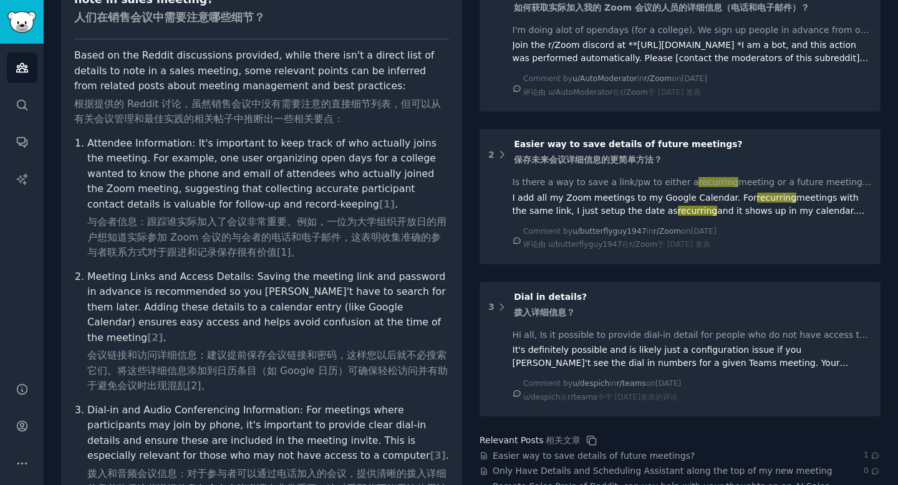
scroll to position [303, 0]
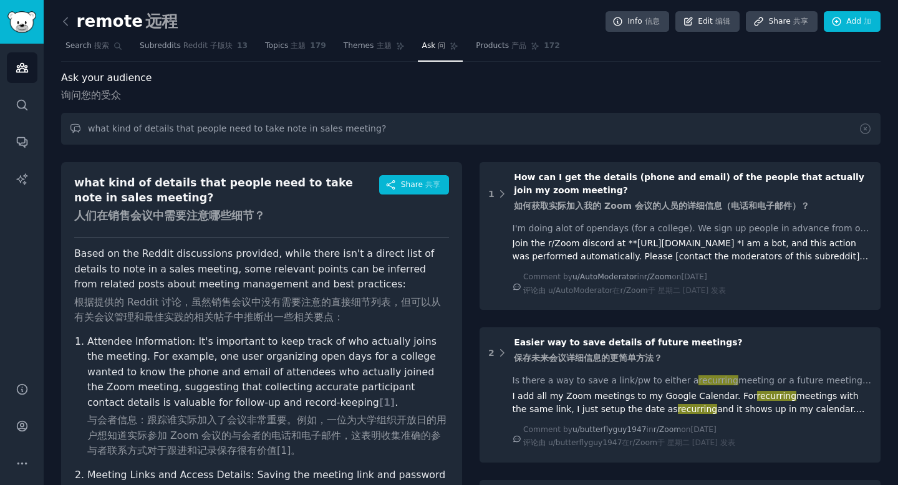
scroll to position [303, 0]
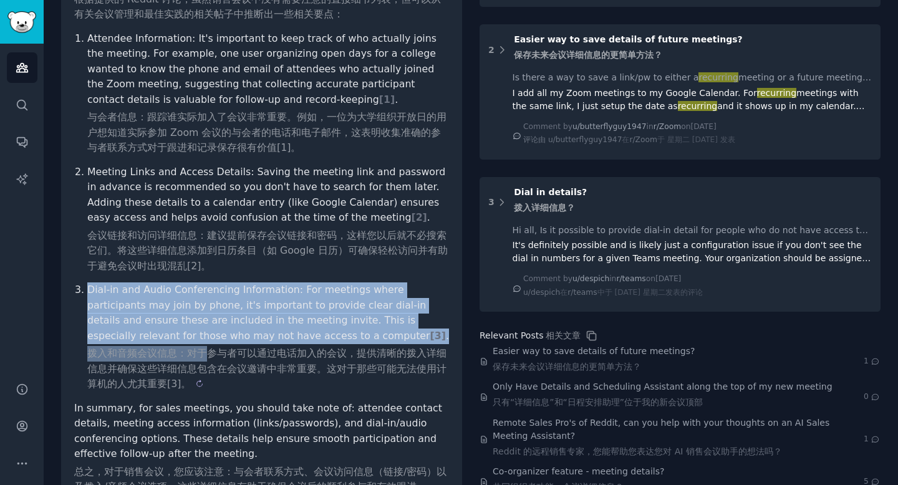
click at [203, 358] on p "Dial-in and Audio Conferencing Information: For meetings where participants may…" at bounding box center [268, 337] width 362 height 110
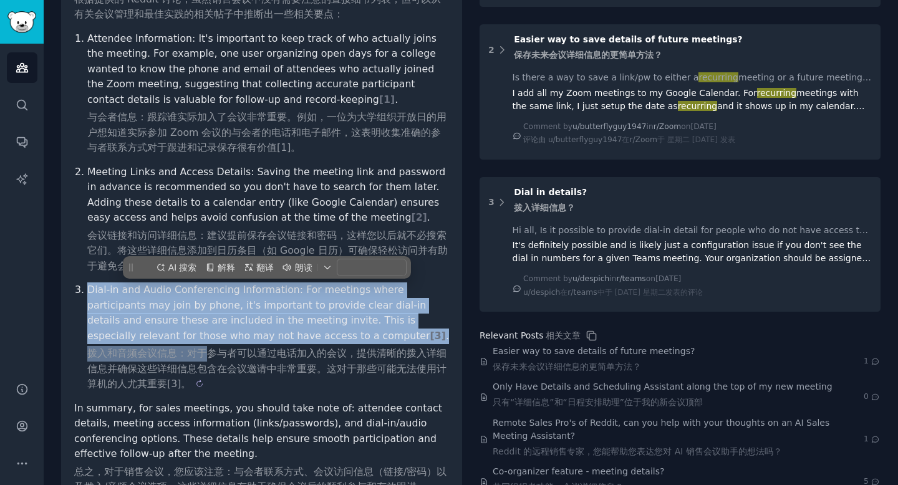
click at [203, 357] on sider-trans-text "拨入和音频会议信息：对于参与者可以通过电话加入的会议，提供清晰的拨入详细信息并确保这些详细信息包含在会议邀请中非常重要。这对于那些可能无法使用计算机的人尤其重…" at bounding box center [266, 368] width 359 height 42
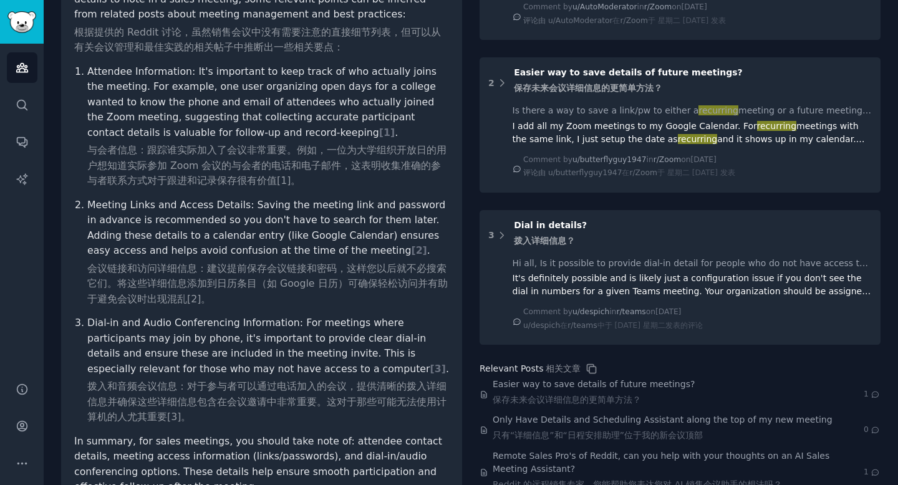
scroll to position [38, 0]
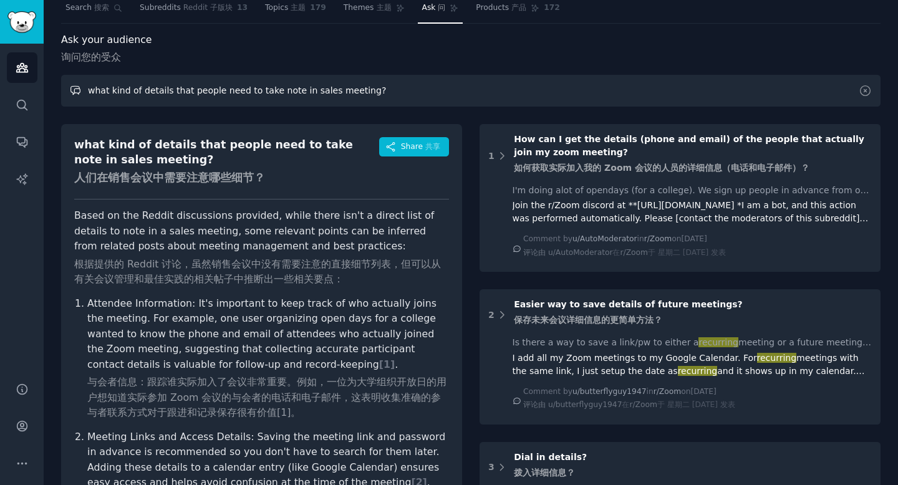
drag, startPoint x: 140, startPoint y: 93, endPoint x: 162, endPoint y: 91, distance: 22.5
click at [162, 91] on input "what kind of details that people need to take note in sales meeting?" at bounding box center [470, 91] width 819 height 32
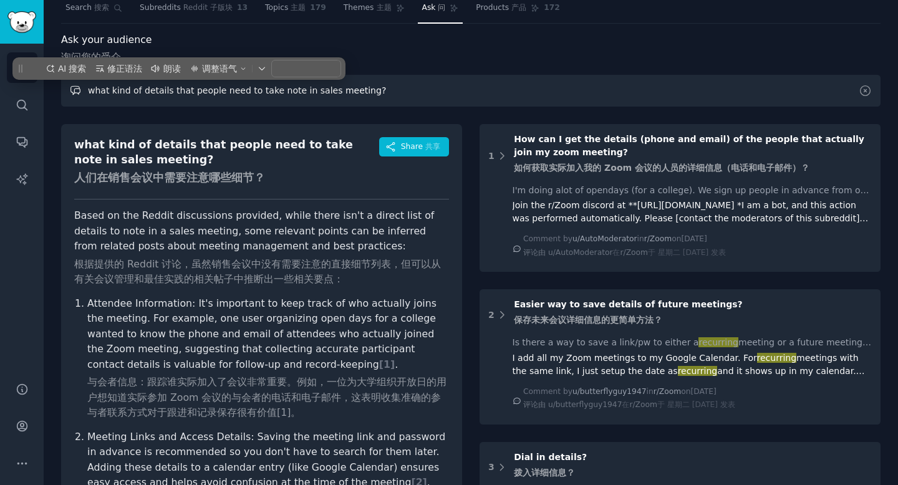
click at [162, 91] on input "what kind of details that people need to take note in sales meeting?" at bounding box center [470, 91] width 819 height 32
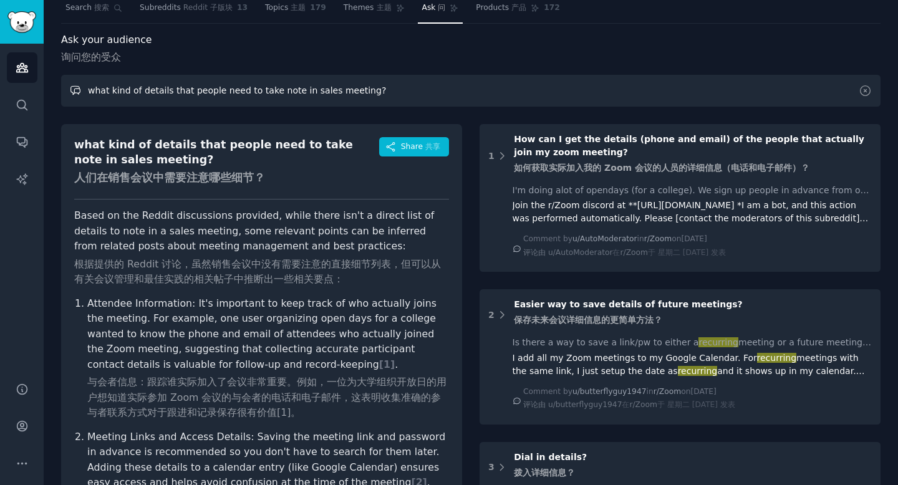
drag, startPoint x: 140, startPoint y: 91, endPoint x: 166, endPoint y: 92, distance: 26.8
click at [166, 93] on input "what kind of details that people need to take note in sales meeting?" at bounding box center [470, 91] width 819 height 32
drag, startPoint x: 206, startPoint y: 89, endPoint x: 300, endPoint y: 89, distance: 93.5
click at [300, 89] on input "what kind of information that people need to take note in sales meeting?" at bounding box center [470, 91] width 819 height 32
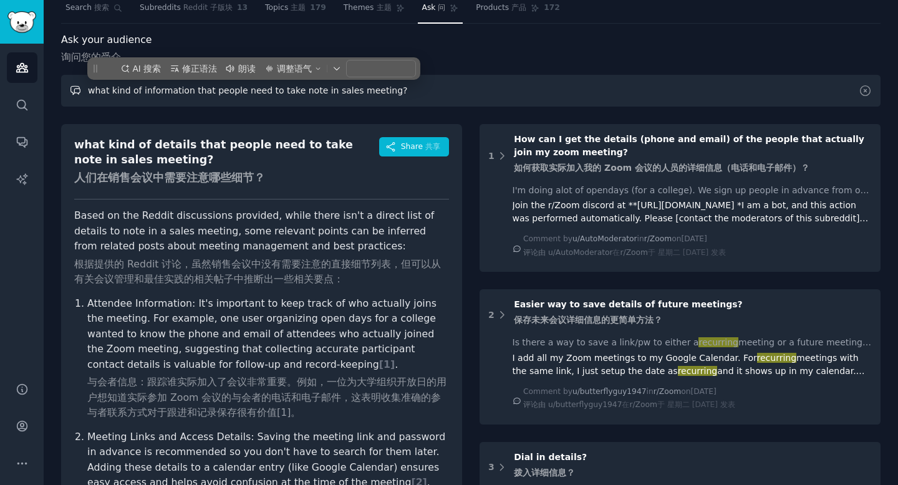
click at [301, 89] on input "what kind of information that people need to take note in sales meeting?" at bounding box center [470, 91] width 819 height 32
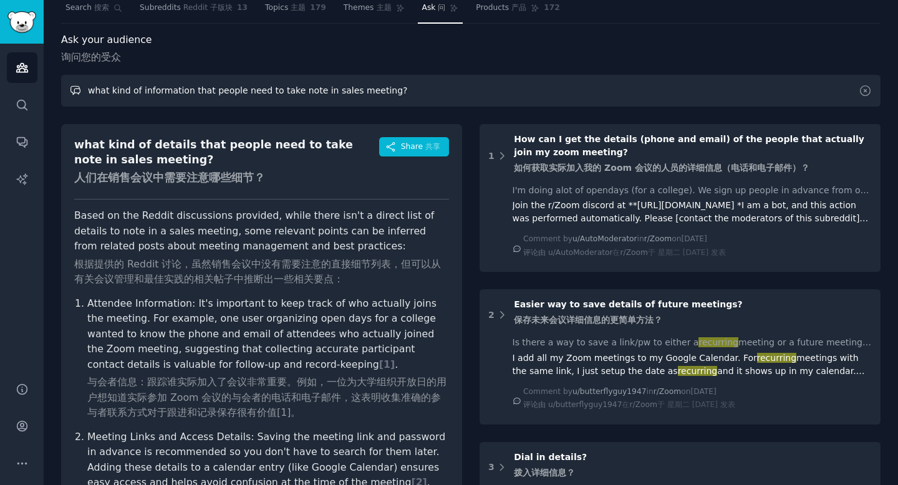
drag, startPoint x: 269, startPoint y: 89, endPoint x: 306, endPoint y: 90, distance: 36.2
click at [306, 90] on input "what kind of information that people need to take note in sales meeting?" at bounding box center [470, 91] width 819 height 32
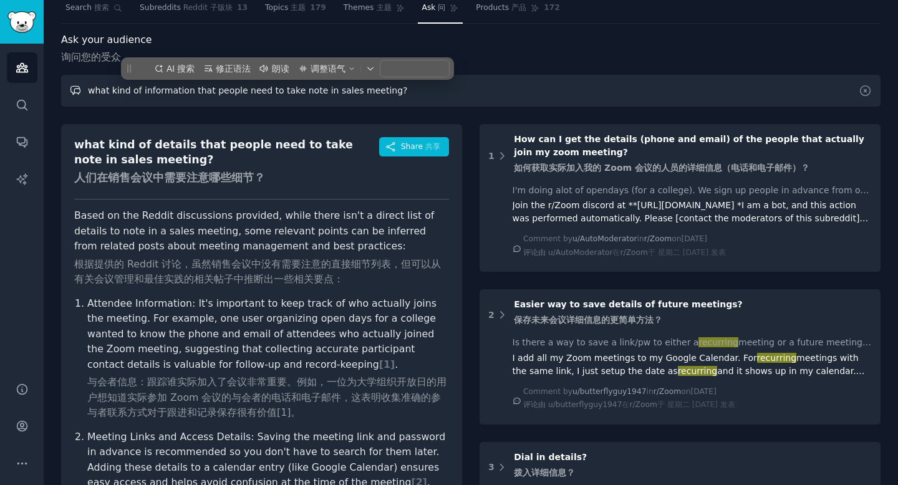
click at [307, 90] on input "what kind of information that people need to take note in sales meeting?" at bounding box center [470, 91] width 819 height 32
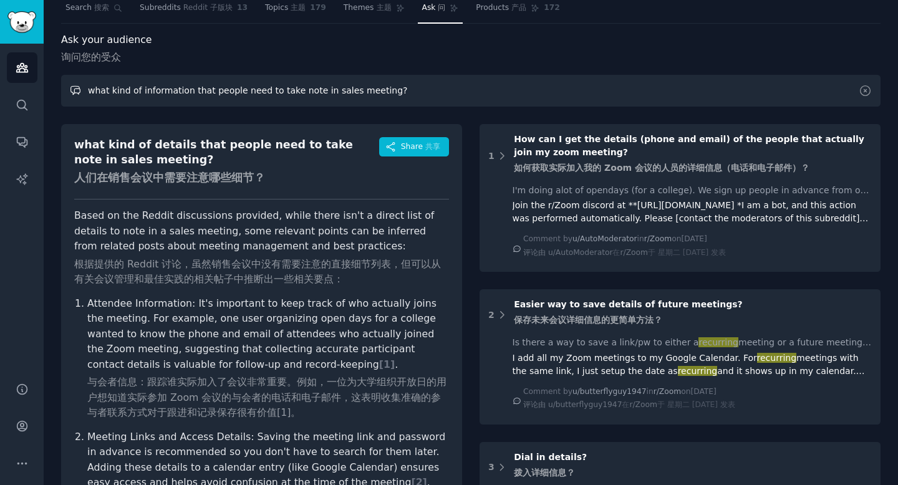
click at [306, 91] on input "what kind of information that people need to take note in sales meeting?" at bounding box center [470, 91] width 819 height 32
type input "what kind of information that people need to take notes in sales meeting?"
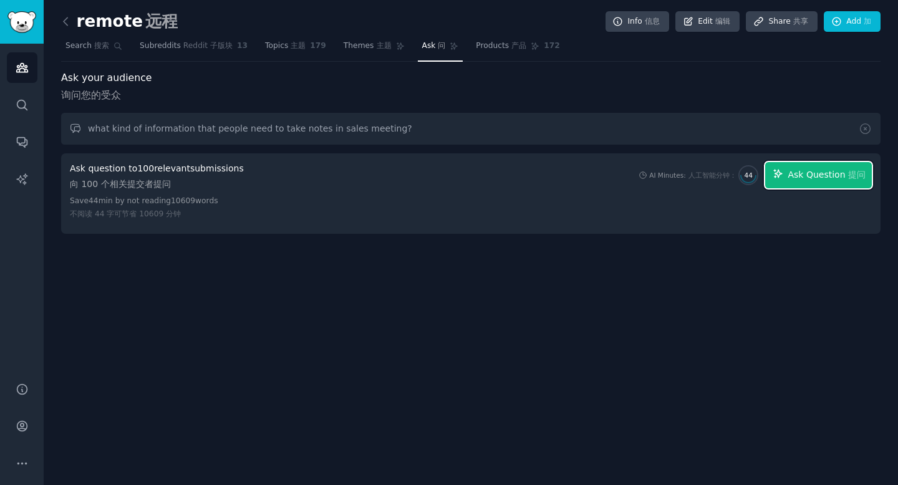
click at [822, 170] on span "Ask Question 提问" at bounding box center [826, 174] width 77 height 13
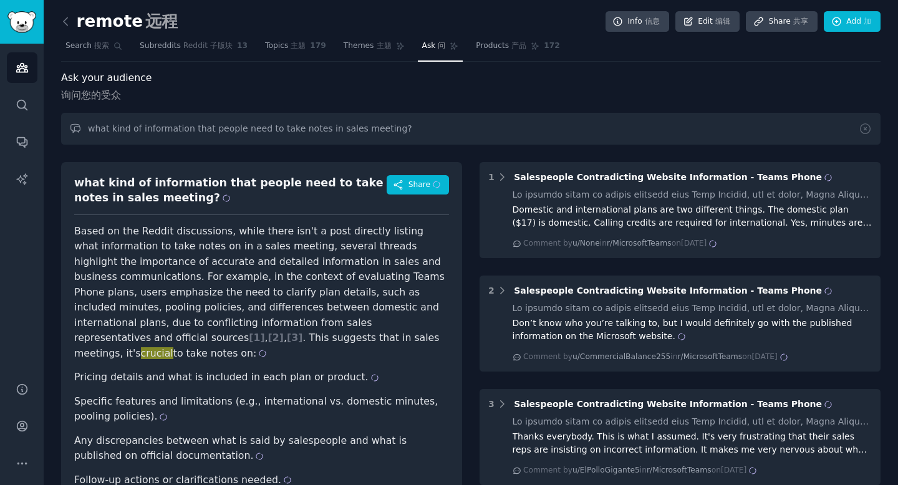
scroll to position [190, 0]
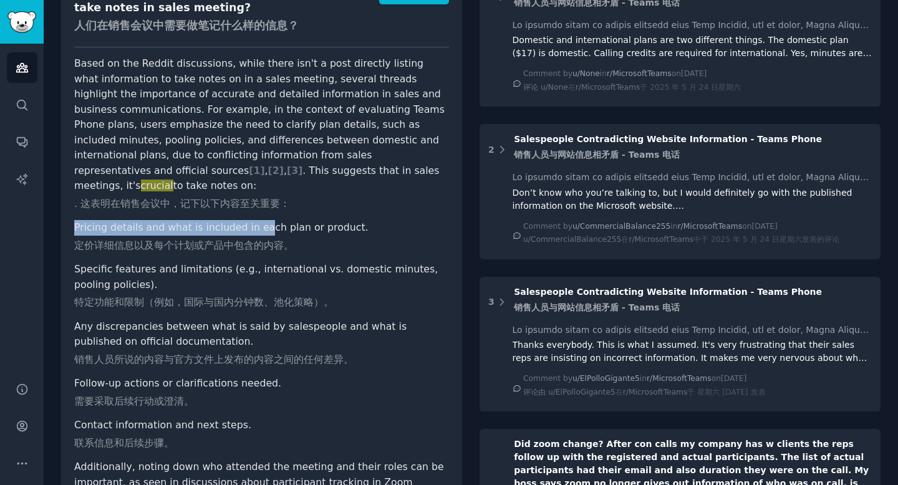
drag, startPoint x: 75, startPoint y: 213, endPoint x: 252, endPoint y: 213, distance: 176.5
click at [252, 220] on li "Pricing details and what is included in each plan or product. 定价详细信息以及每个计划或产品中包…" at bounding box center [261, 236] width 375 height 33
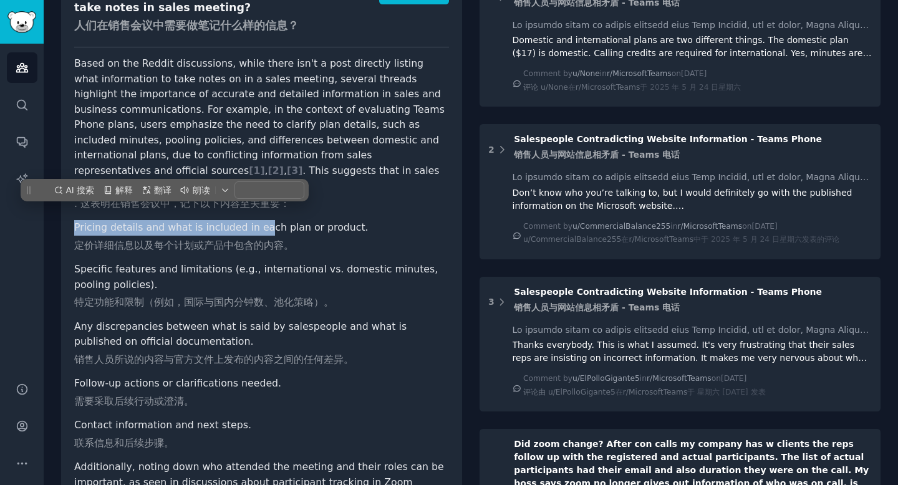
copy li "Pricing details and what is included in ea"
click at [252, 220] on li "Pricing details and what is included in each plan or product. 定价详细信息以及每个计划或产品中包…" at bounding box center [261, 236] width 375 height 33
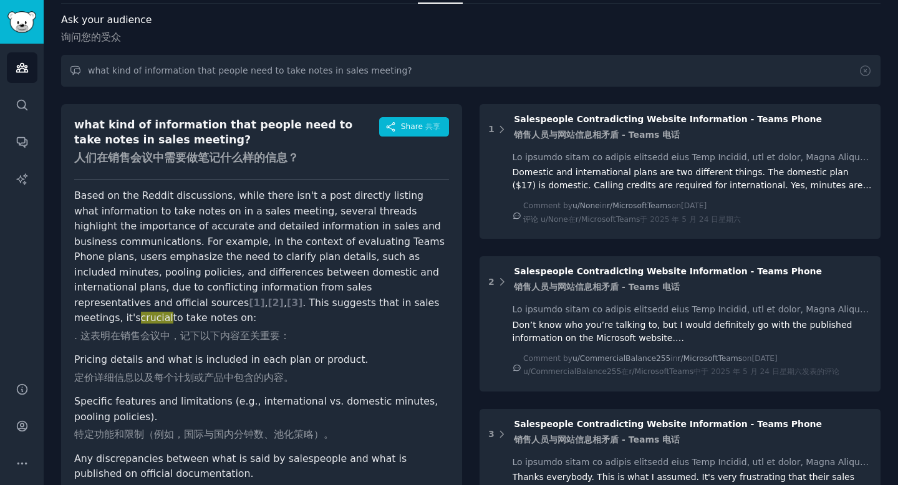
scroll to position [0, 0]
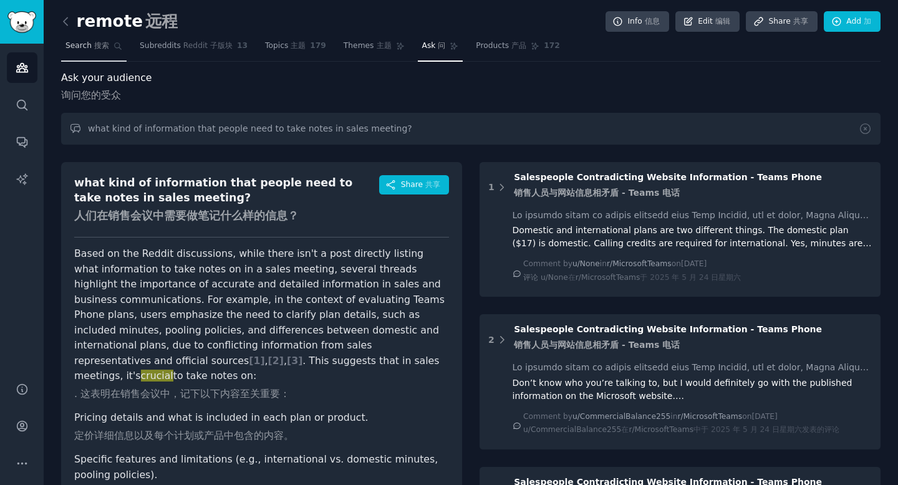
click at [93, 51] on link "Search 搜索" at bounding box center [93, 49] width 65 height 26
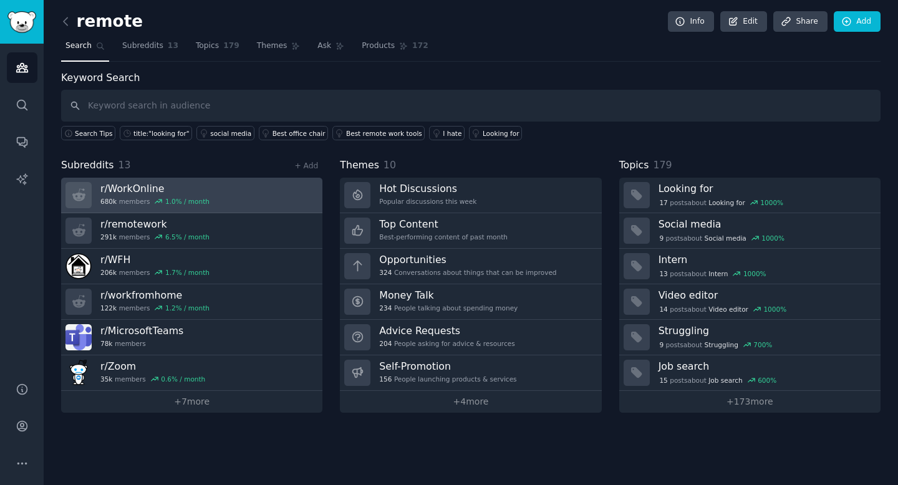
click at [144, 191] on h3 "r/ WorkOnline" at bounding box center [154, 188] width 109 height 13
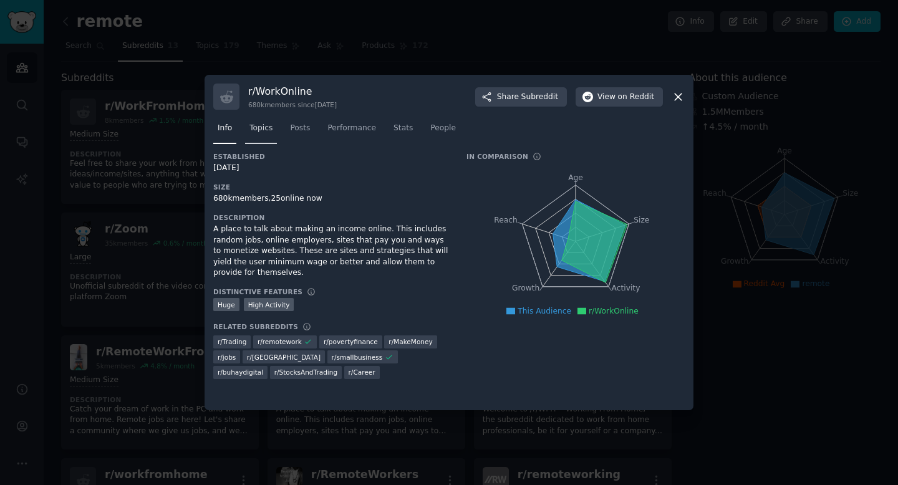
click at [267, 126] on span "Topics" at bounding box center [260, 128] width 23 height 11
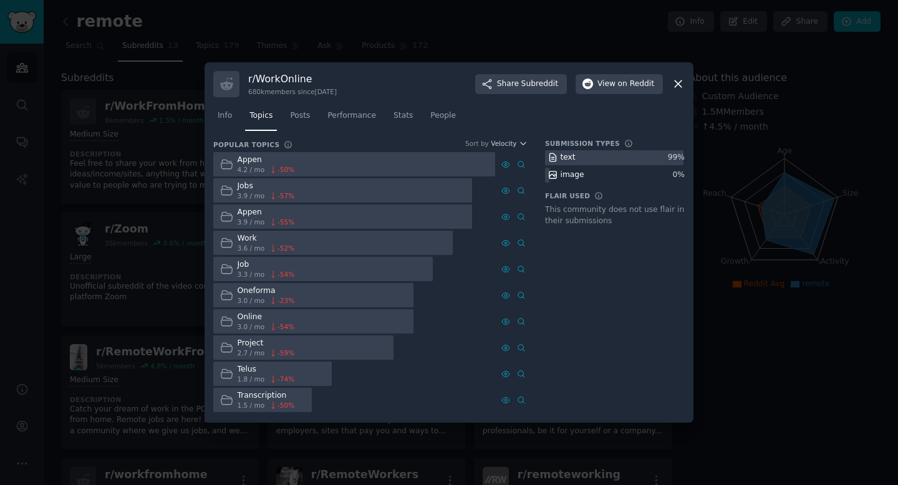
click at [266, 392] on div "Transcription" at bounding box center [266, 395] width 57 height 11
click at [518, 400] on icon at bounding box center [521, 400] width 9 height 9
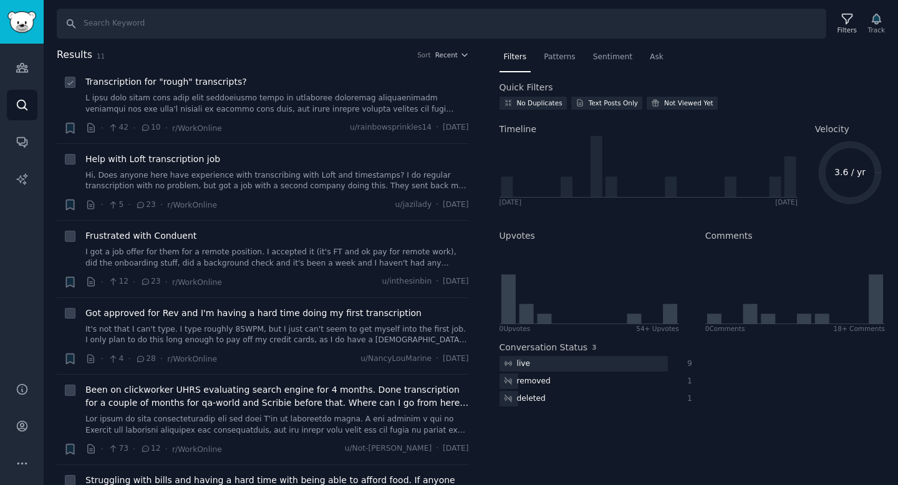
drag, startPoint x: 85, startPoint y: 76, endPoint x: 421, endPoint y: 118, distance: 338.7
click at [421, 118] on div "Transcription for "rough" transcripts? · 42 · 10 · r/WorkOnline u/rainbowsprink…" at bounding box center [276, 104] width 383 height 59
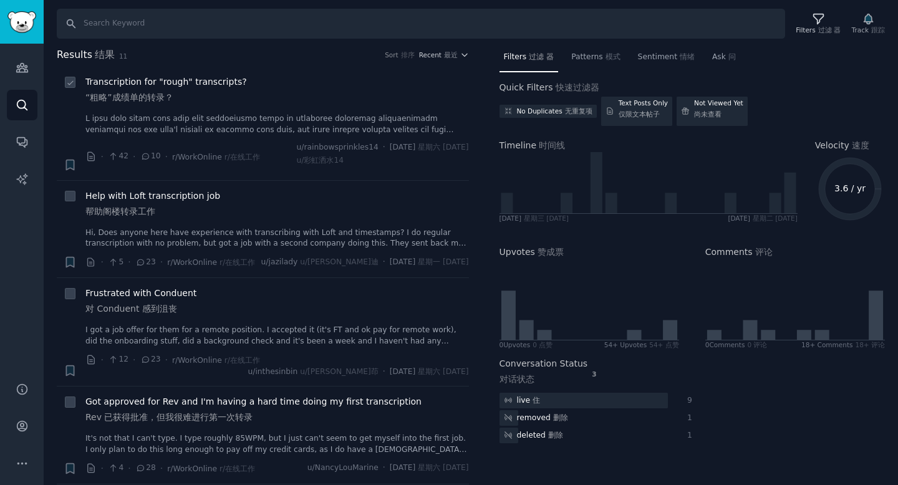
click at [289, 112] on div "Transcription for "rough" transcripts? “粗略”成绩单的转录？" at bounding box center [276, 105] width 383 height 60
click at [282, 126] on link at bounding box center [276, 124] width 383 height 22
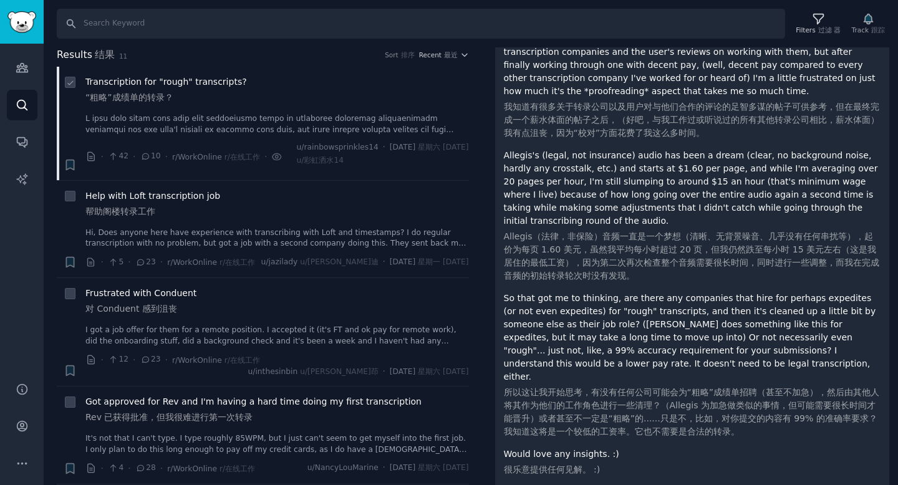
scroll to position [199, 0]
click at [289, 223] on div "Help with Loft transcription job 帮助阁楼转录工作" at bounding box center [276, 207] width 383 height 34
click at [177, 107] on span "Transcription for "rough" transcripts? “粗略”成绩单的转录？" at bounding box center [165, 92] width 161 height 34
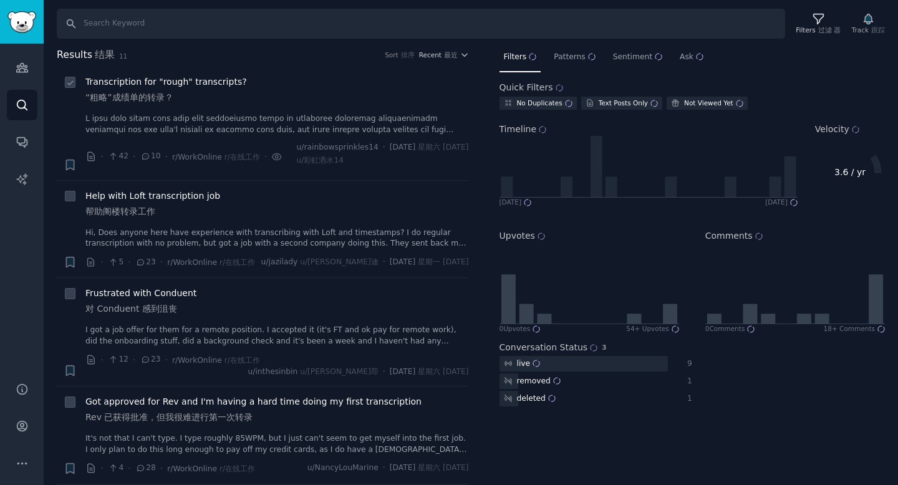
click at [192, 218] on sider-trans-block "帮助阁楼转录工作" at bounding box center [152, 211] width 135 height 13
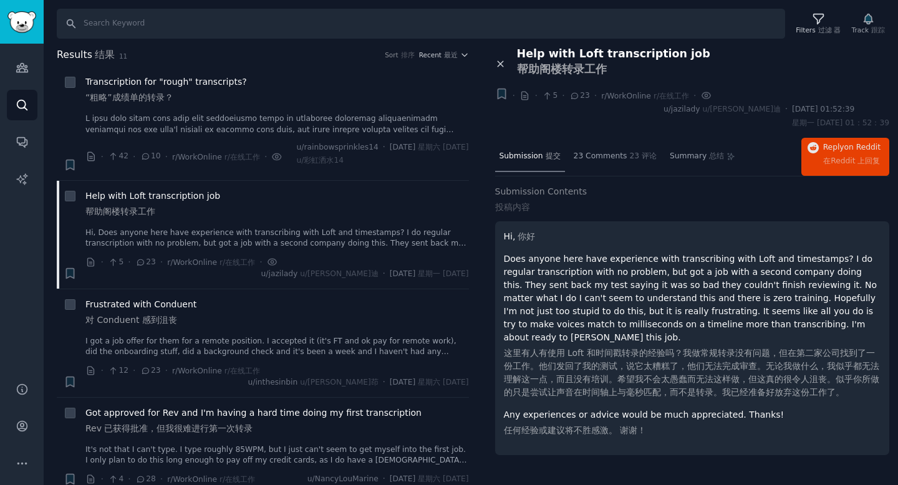
click at [496, 64] on icon at bounding box center [500, 64] width 11 height 11
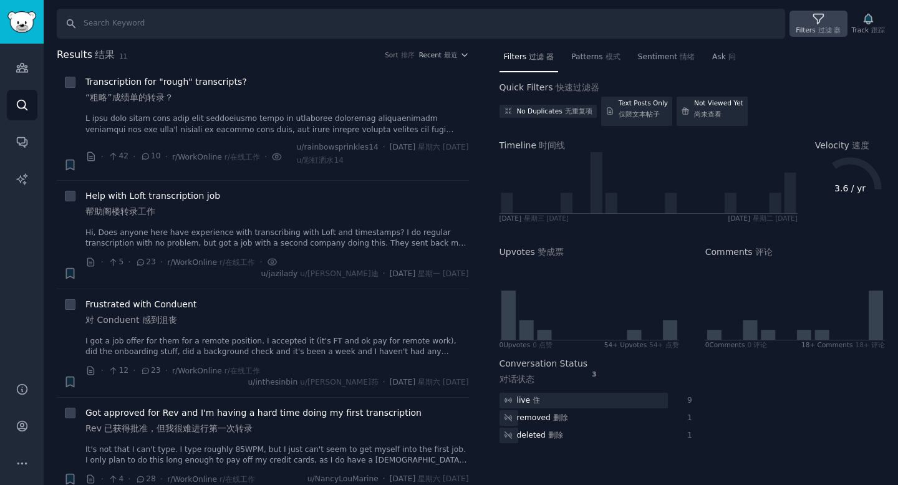
click at [822, 26] on div "Filters 过滤 器" at bounding box center [818, 30] width 45 height 9
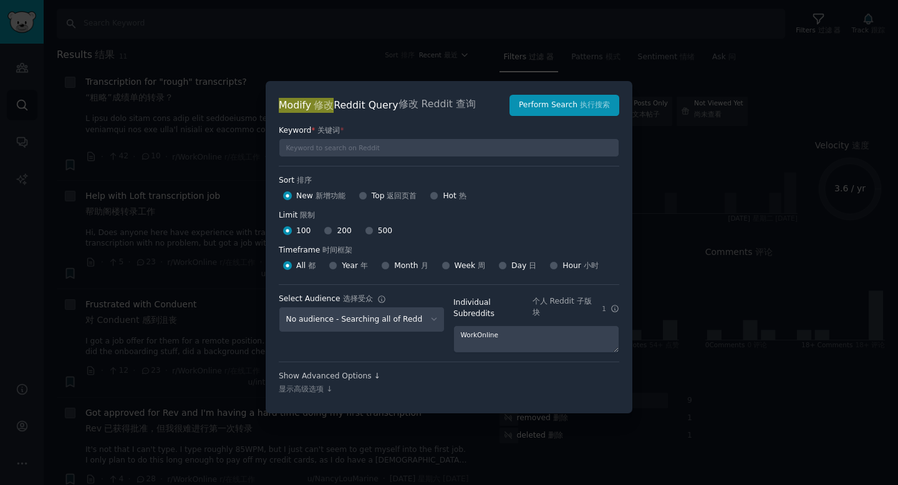
click at [617, 60] on div at bounding box center [449, 242] width 898 height 485
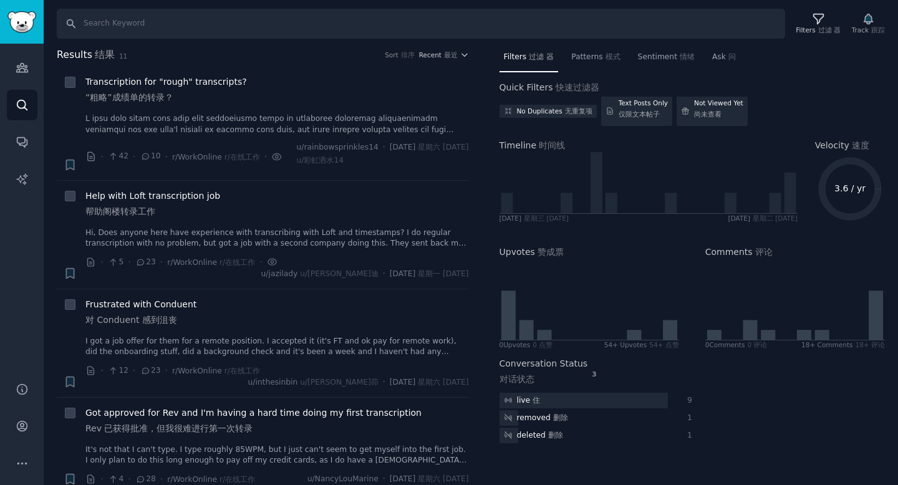
click at [514, 55] on span "Filters 过滤 器" at bounding box center [529, 57] width 51 height 11
click at [484, 26] on input "Search 搜索" at bounding box center [421, 24] width 728 height 30
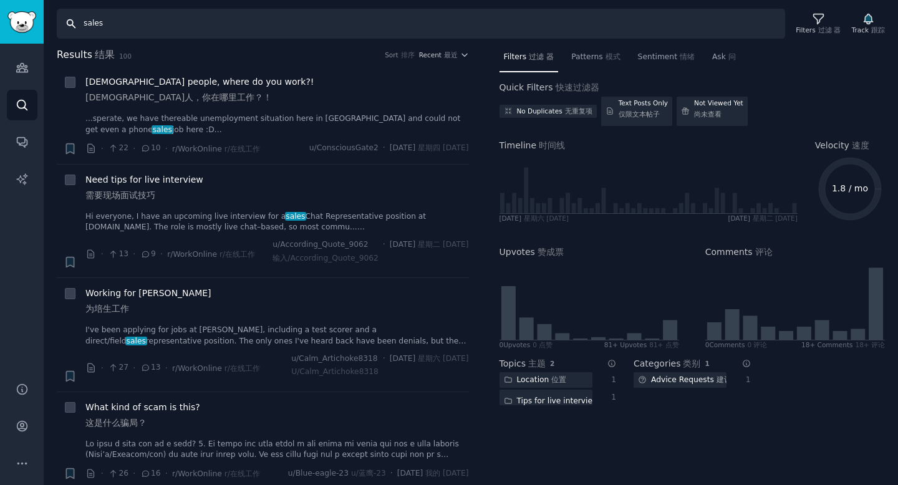
click at [512, 18] on input "sales" at bounding box center [421, 24] width 728 height 30
type input "s"
click at [721, 62] on span "Ask 问" at bounding box center [724, 57] width 24 height 11
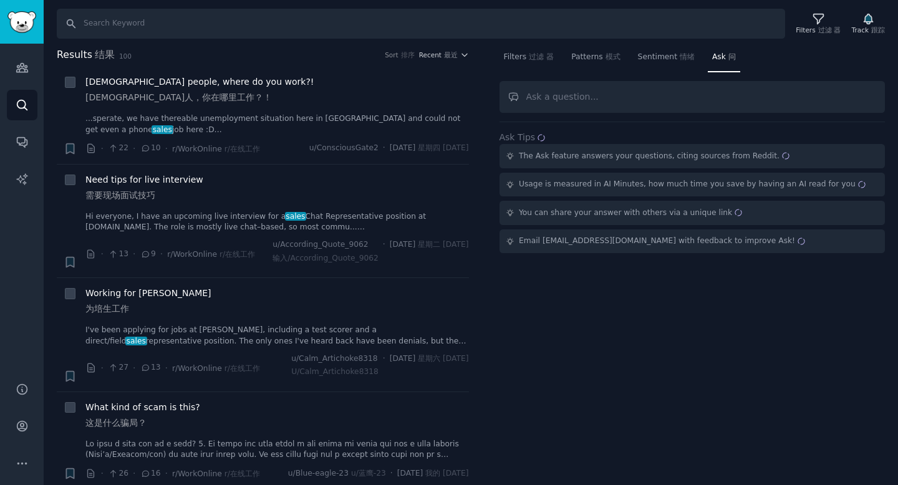
click at [638, 93] on input "text" at bounding box center [692, 97] width 386 height 32
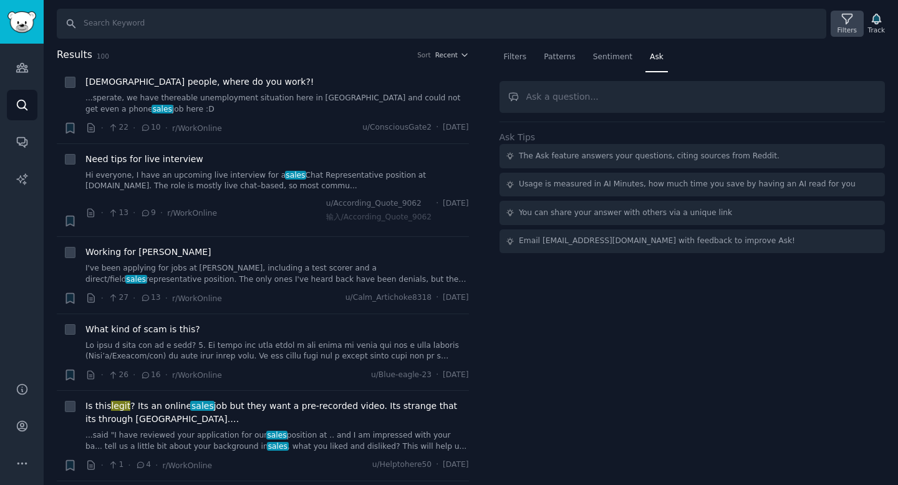
click at [837, 27] on div "Filters" at bounding box center [846, 30] width 19 height 9
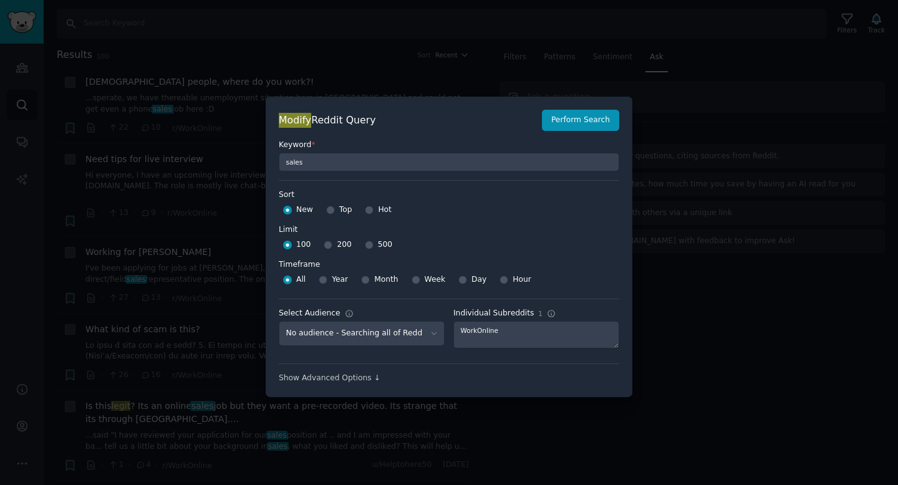
click at [365, 242] on div at bounding box center [369, 244] width 9 height 11
click at [365, 244] on input "500" at bounding box center [369, 245] width 9 height 9
radio input "true"
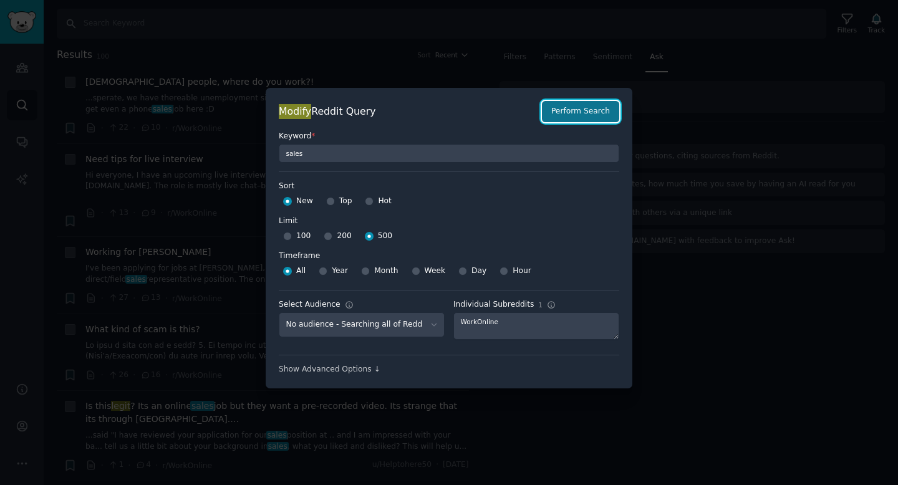
click at [569, 118] on button "Perform Search" at bounding box center [580, 111] width 77 height 21
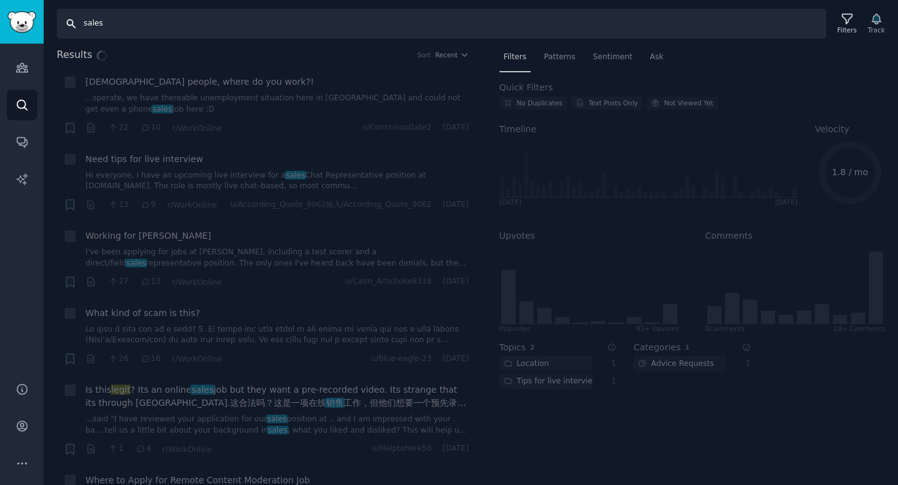
click at [486, 26] on input "sales" at bounding box center [441, 24] width 769 height 30
type input "s"
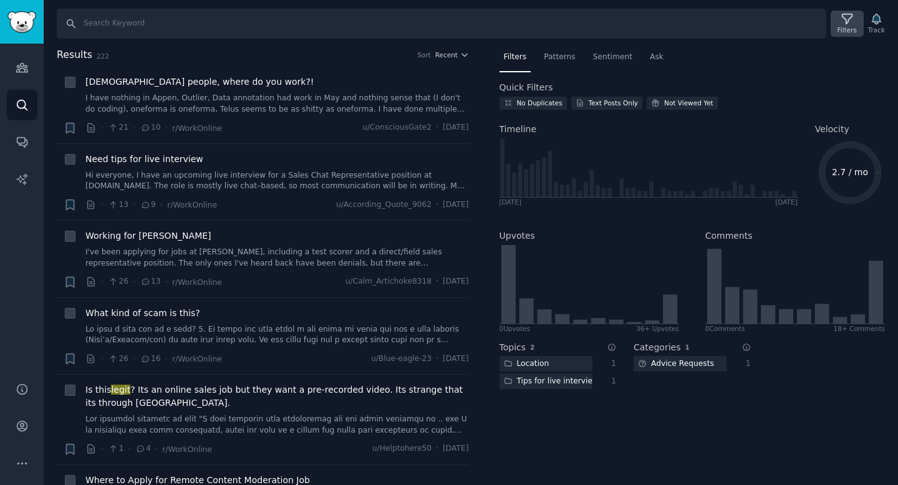
click at [844, 23] on icon at bounding box center [847, 19] width 10 height 10
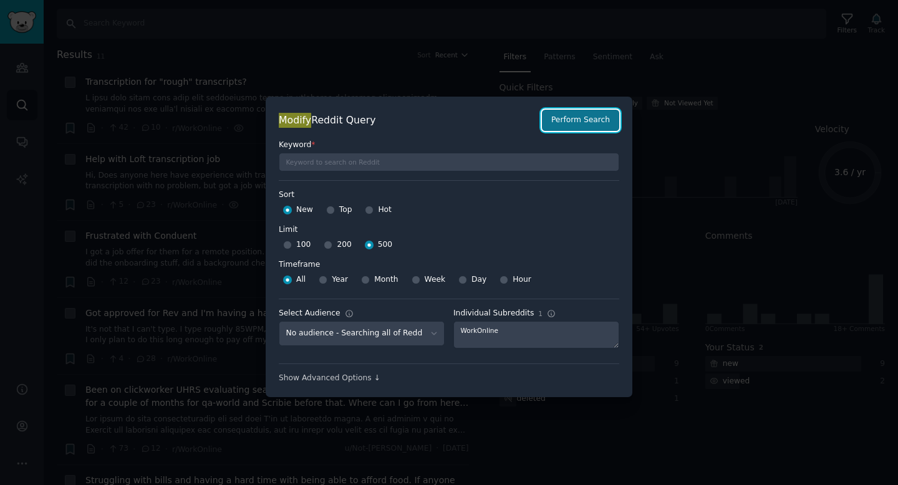
click at [575, 121] on button "Perform Search" at bounding box center [580, 120] width 77 height 21
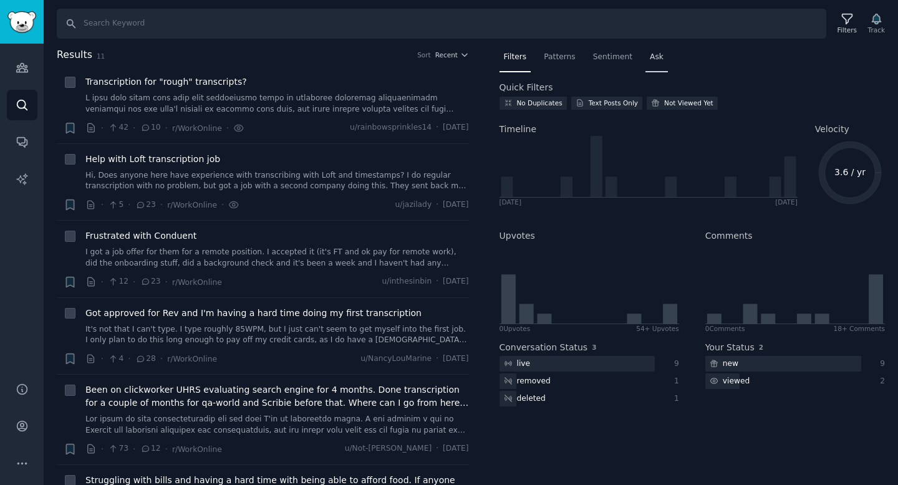
click at [653, 59] on span "Ask" at bounding box center [657, 57] width 14 height 11
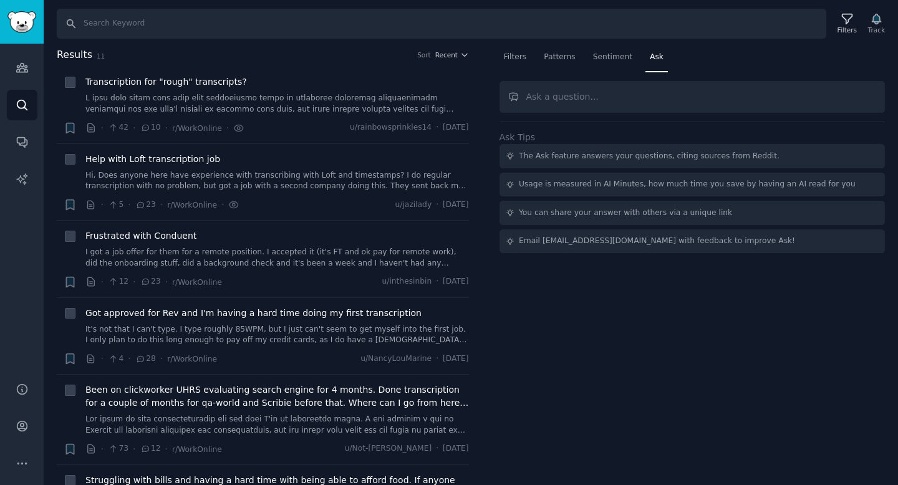
click at [604, 97] on input "text" at bounding box center [692, 97] width 386 height 32
type input "what kind of the information details need to be token note in sales meetings?"
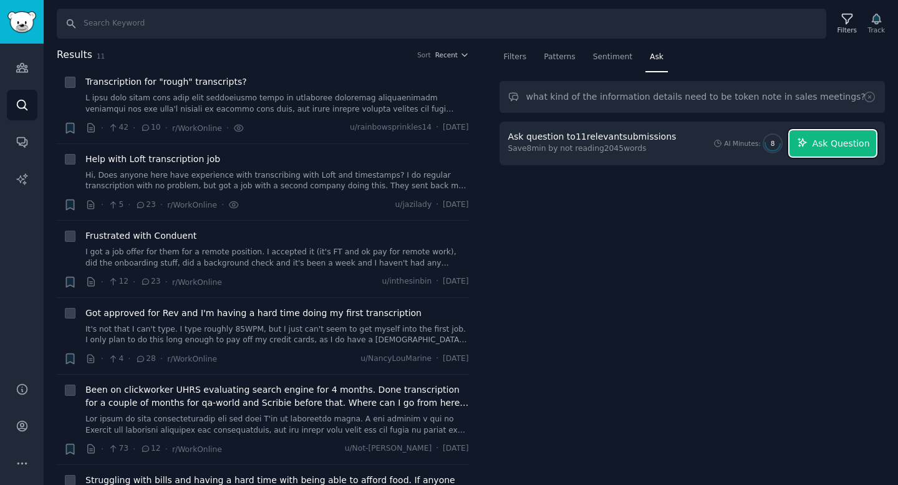
click at [816, 140] on span "Ask Question" at bounding box center [840, 143] width 57 height 13
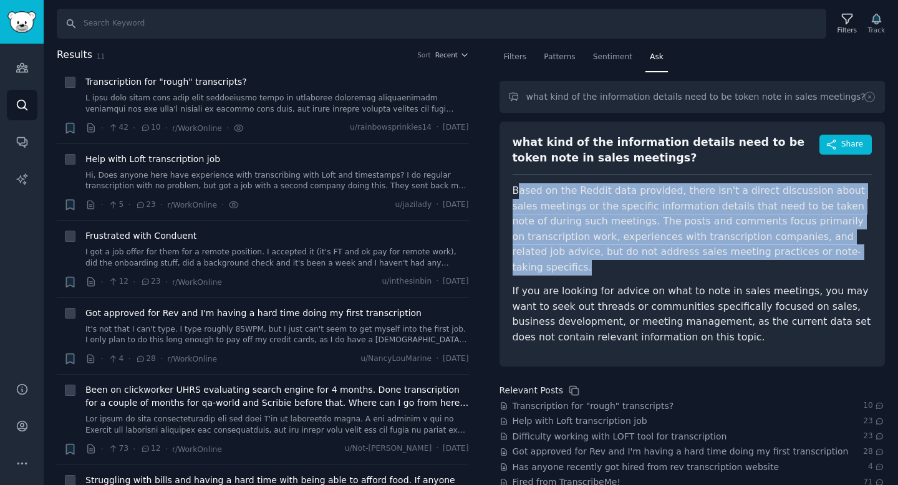
drag, startPoint x: 516, startPoint y: 191, endPoint x: 767, endPoint y: 255, distance: 258.6
click at [767, 255] on p "Based on the Reddit data provided, there isn't a direct discussion about sales …" at bounding box center [693, 229] width 360 height 92
copy p "ased on the Reddit data provided, there isn't a direct discussion about sales m…"
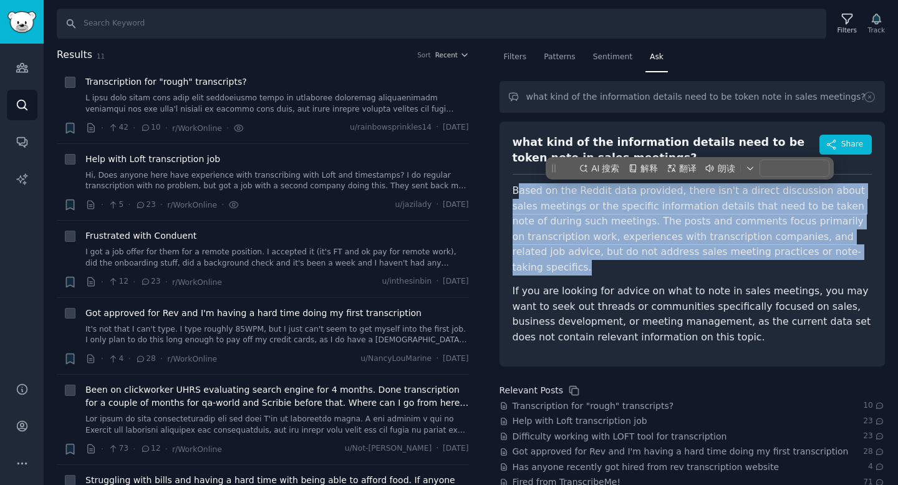
click at [645, 253] on p "Based on the Reddit data provided, there isn't a direct discussion about sales …" at bounding box center [693, 229] width 360 height 92
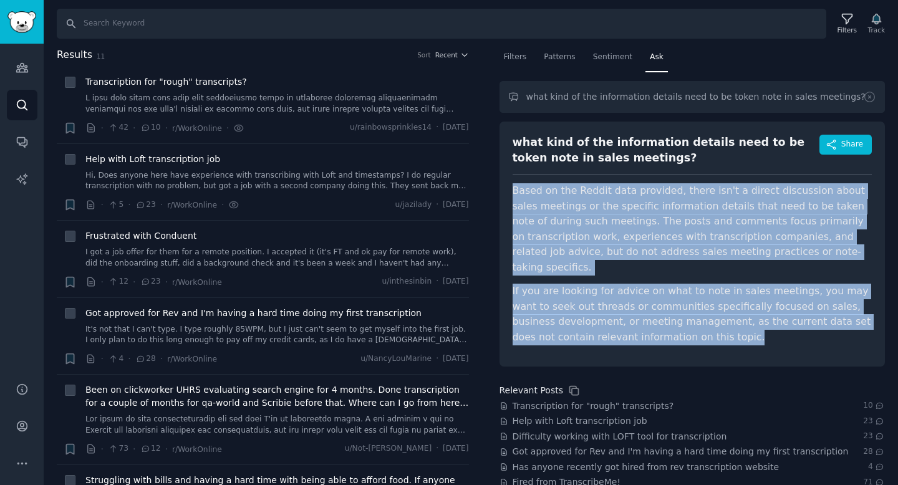
drag, startPoint x: 518, startPoint y: 195, endPoint x: 675, endPoint y: 325, distance: 203.7
click at [675, 325] on article "Based on the Reddit data provided, there isn't a direct discussion about sales …" at bounding box center [693, 263] width 360 height 161
copy article "Based on the Reddit data provided, there isn't a direct discussion about sales …"
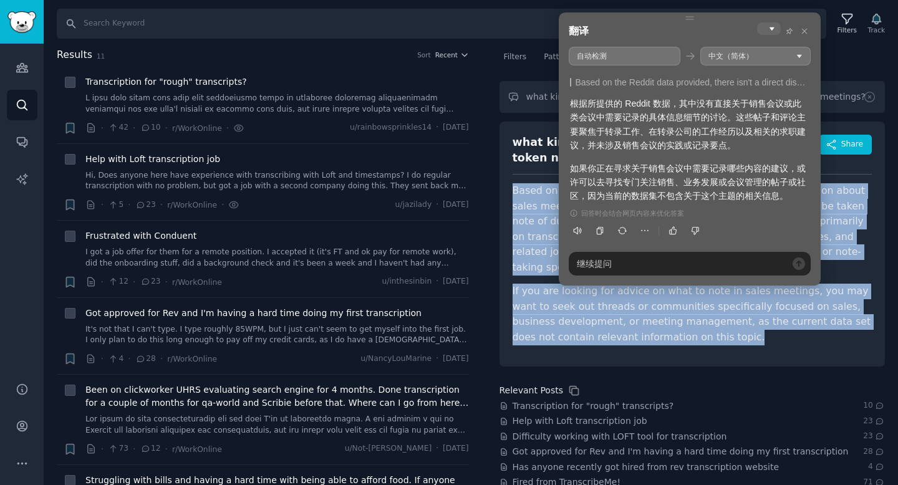
click at [532, 199] on p "Based on the Reddit data provided, there isn't a direct discussion about sales …" at bounding box center [693, 229] width 360 height 92
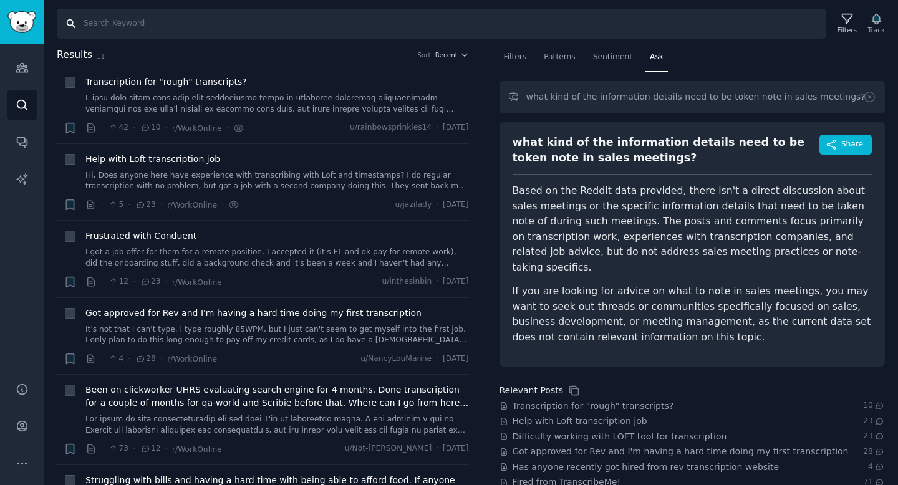
click at [153, 29] on input "Search" at bounding box center [441, 24] width 769 height 30
click at [20, 18] on img "Sidebar" at bounding box center [21, 22] width 29 height 22
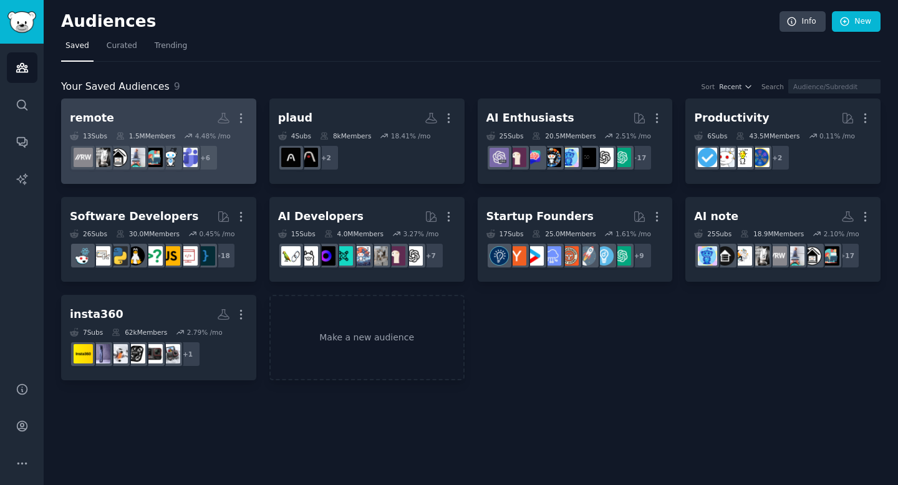
click at [125, 109] on h2 "remote More" at bounding box center [159, 118] width 178 height 22
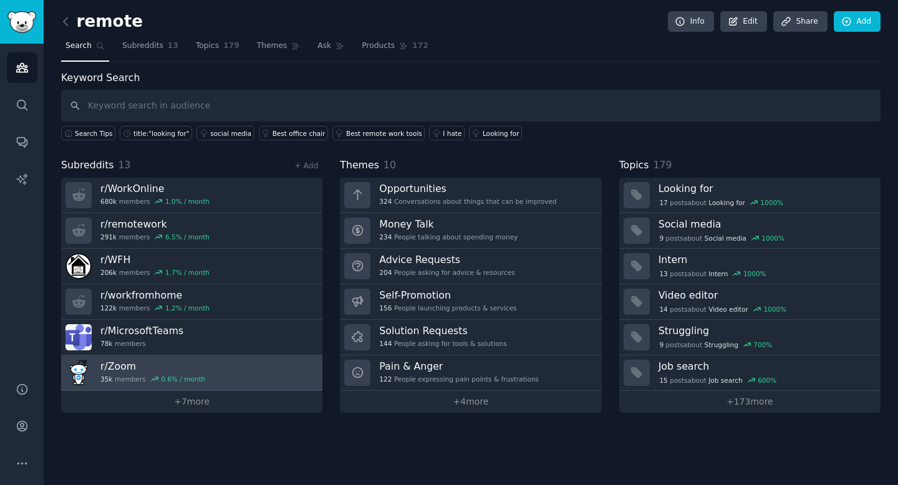
click at [143, 368] on h3 "r/ Zoom" at bounding box center [152, 366] width 105 height 13
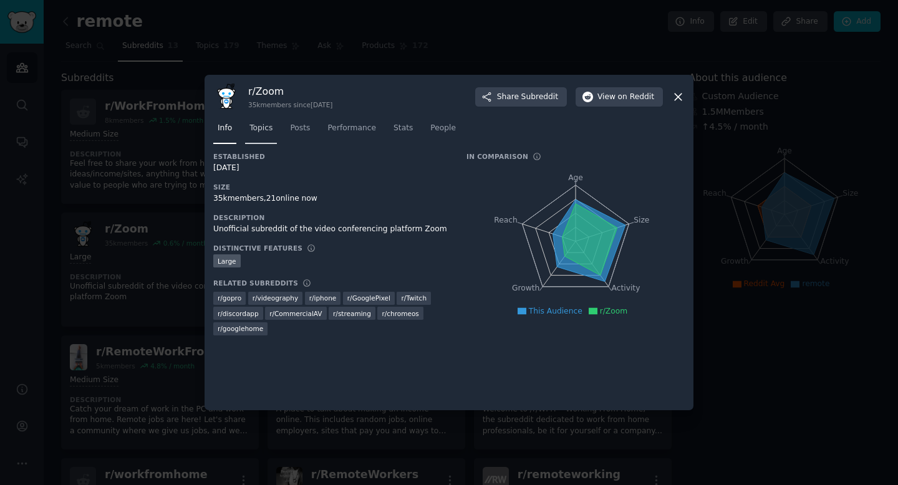
click at [265, 125] on span "Topics" at bounding box center [260, 128] width 23 height 11
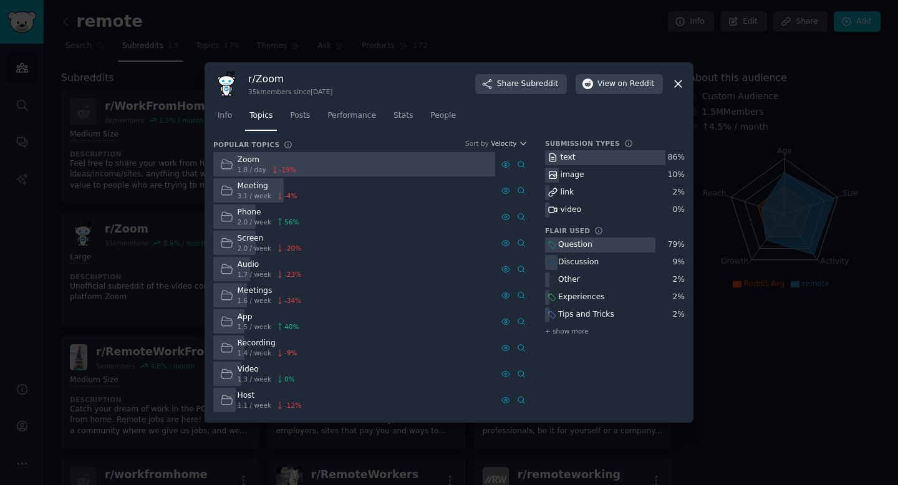
click at [253, 187] on div "Meeting" at bounding box center [268, 186] width 60 height 11
click at [592, 162] on div at bounding box center [605, 158] width 120 height 16
click at [521, 189] on icon at bounding box center [521, 190] width 9 height 9
